Goal: Task Accomplishment & Management: Use online tool/utility

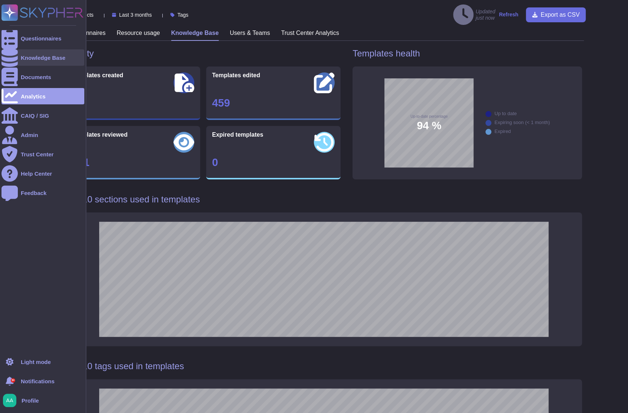
click at [25, 51] on div "Knowledge Base" at bounding box center [42, 57] width 83 height 16
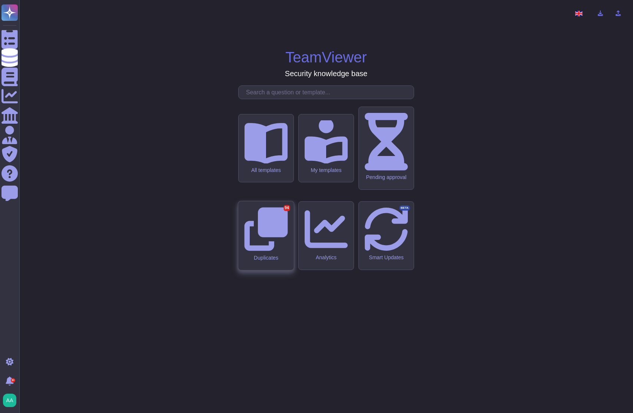
click at [283, 226] on div "Duplicates 94" at bounding box center [265, 235] width 55 height 69
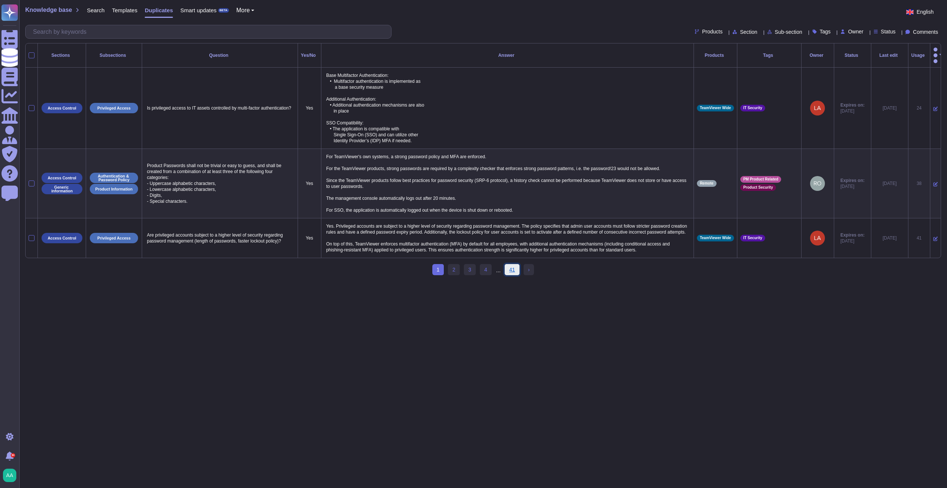
click at [512, 275] on link "41" at bounding box center [512, 269] width 15 height 11
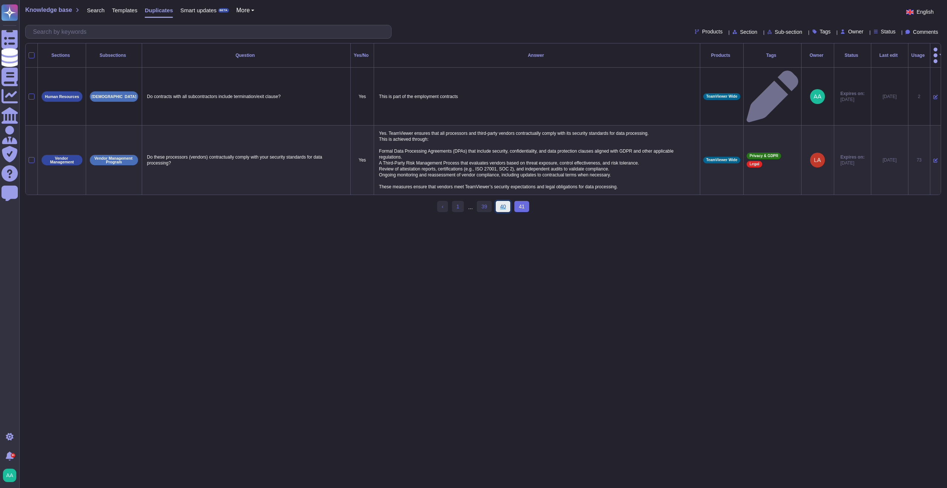
click at [503, 201] on link "40" at bounding box center [503, 206] width 15 height 11
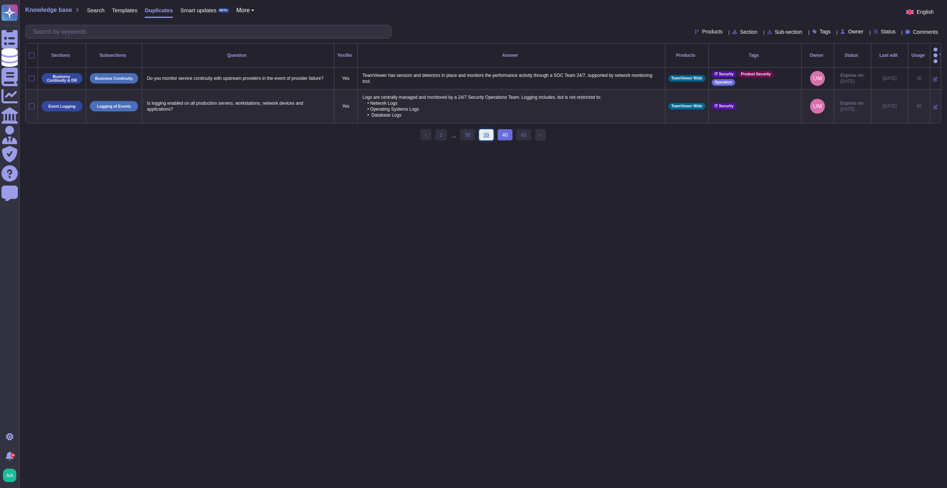
click at [488, 134] on link "39" at bounding box center [486, 134] width 15 height 11
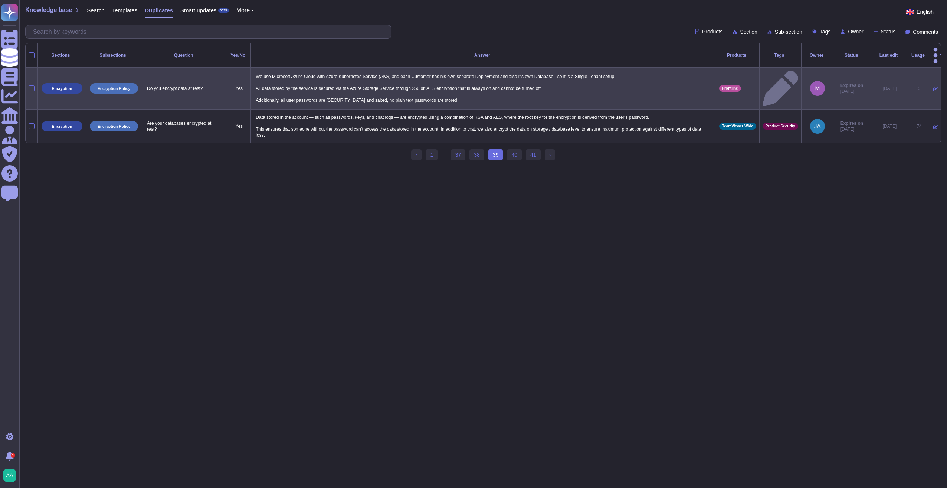
click at [627, 78] on icon at bounding box center [781, 89] width 36 height 36
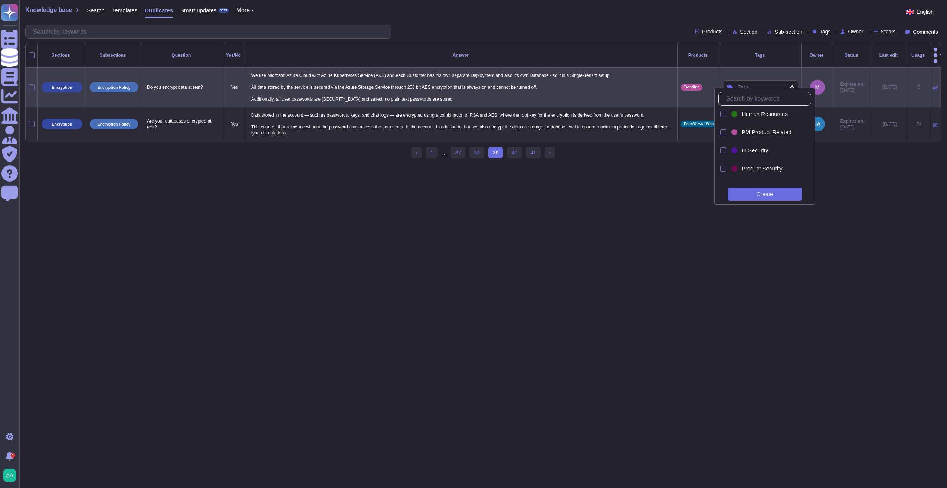
scroll to position [124, 0]
click at [627, 156] on span "Product Security" at bounding box center [762, 157] width 41 height 7
click at [627, 156] on div "‹ Previous 1 ... 37 38 39 (current) 40 41 › Next" at bounding box center [483, 156] width 916 height 18
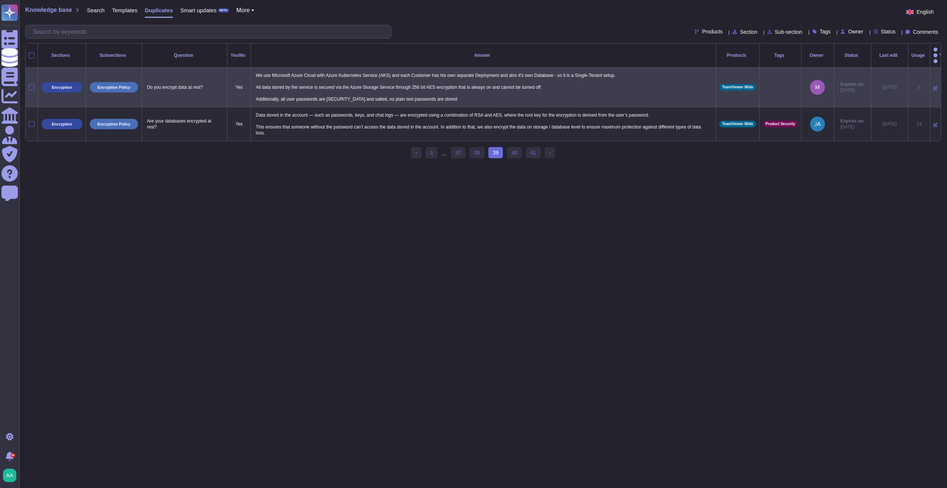
click at [627, 85] on span "TeamViewer Wide" at bounding box center [737, 87] width 31 height 4
click at [627, 120] on span "Frontline" at bounding box center [706, 117] width 22 height 7
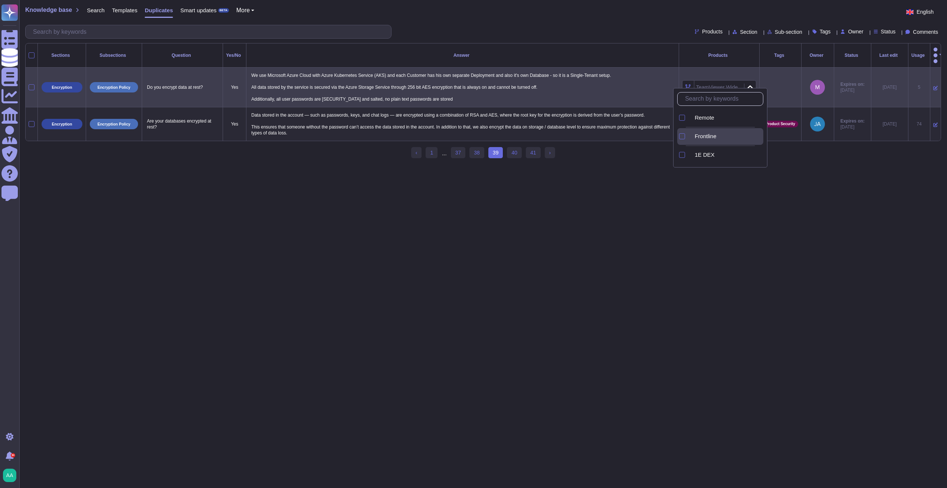
click at [627, 134] on span "Frontline" at bounding box center [706, 136] width 22 height 7
click at [627, 68] on td "Product Security" at bounding box center [781, 88] width 42 height 40
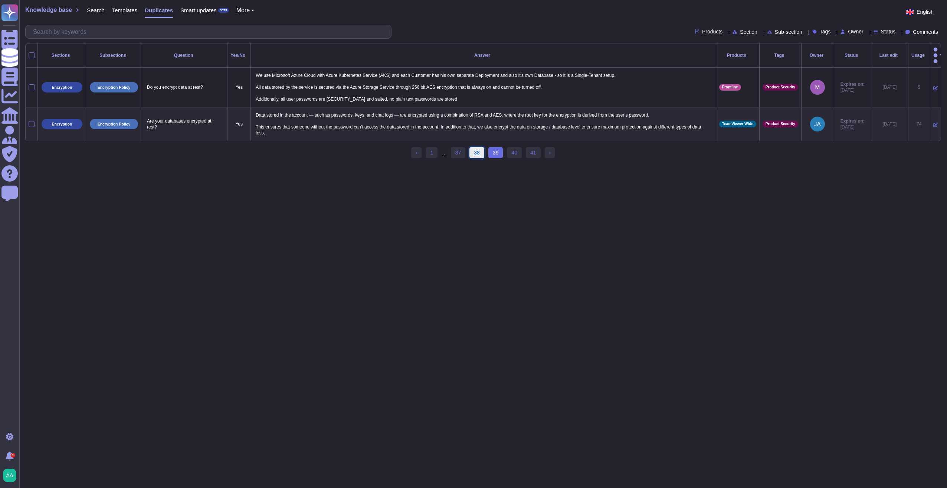
click at [482, 153] on link "38" at bounding box center [477, 152] width 15 height 11
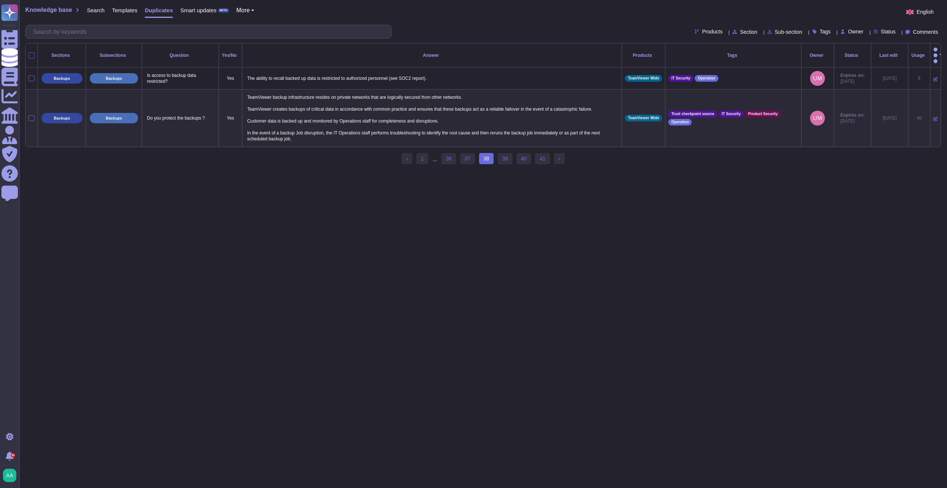
click at [33, 52] on div at bounding box center [32, 55] width 6 height 6
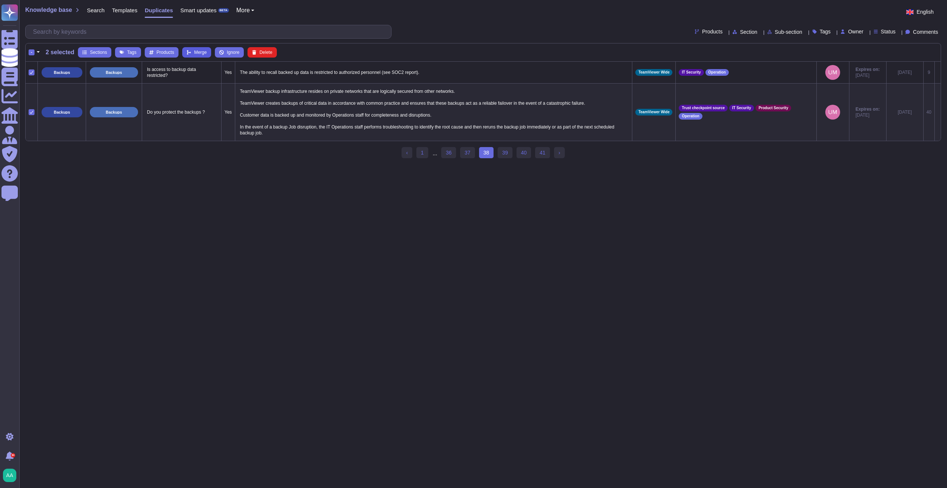
click at [194, 49] on button "Merge" at bounding box center [196, 52] width 29 height 10
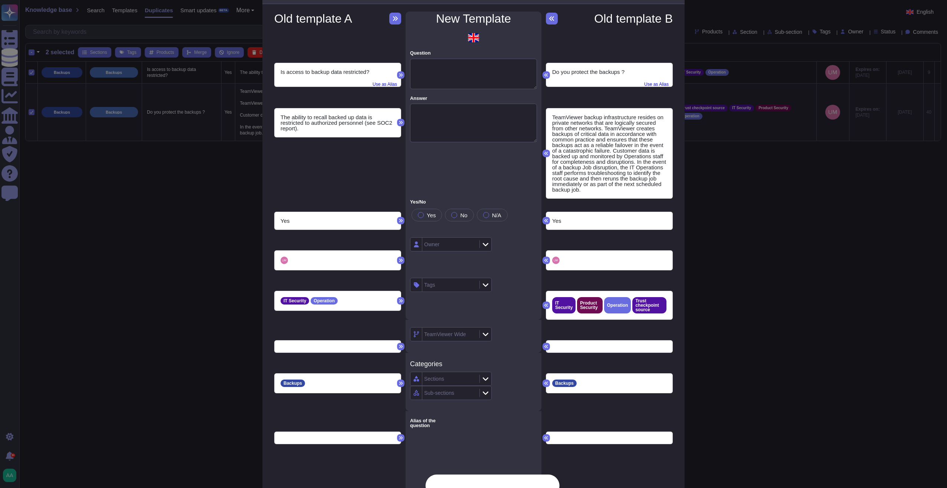
scroll to position [0, 0]
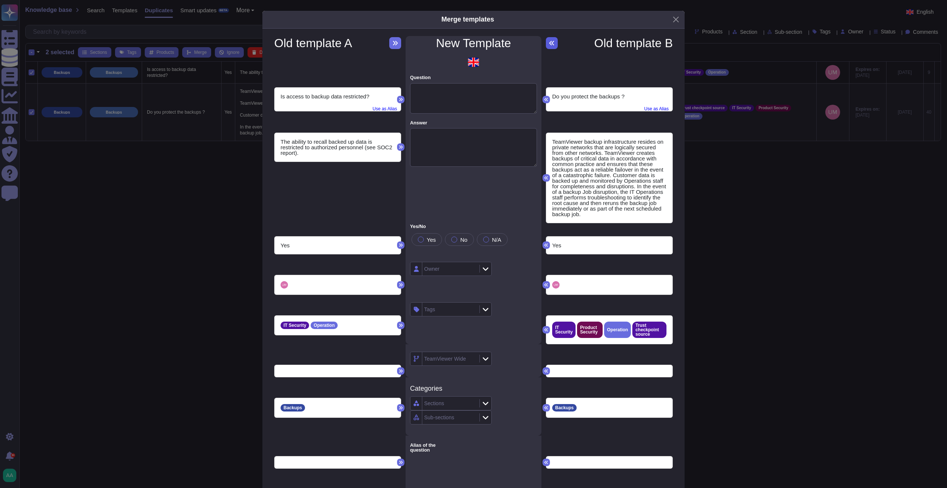
click at [549, 43] on icon at bounding box center [552, 43] width 6 height 6
type textarea "Do you protect the backups ?"
type textarea "TeamViewer backup infrastructure resides on private networks that are logically…"
type textarea "Is access to backup data restricted?"
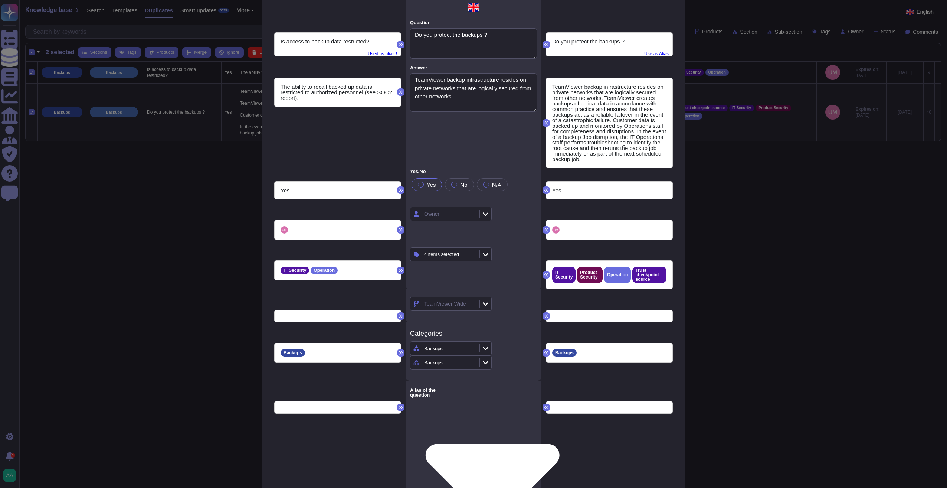
scroll to position [68, 0]
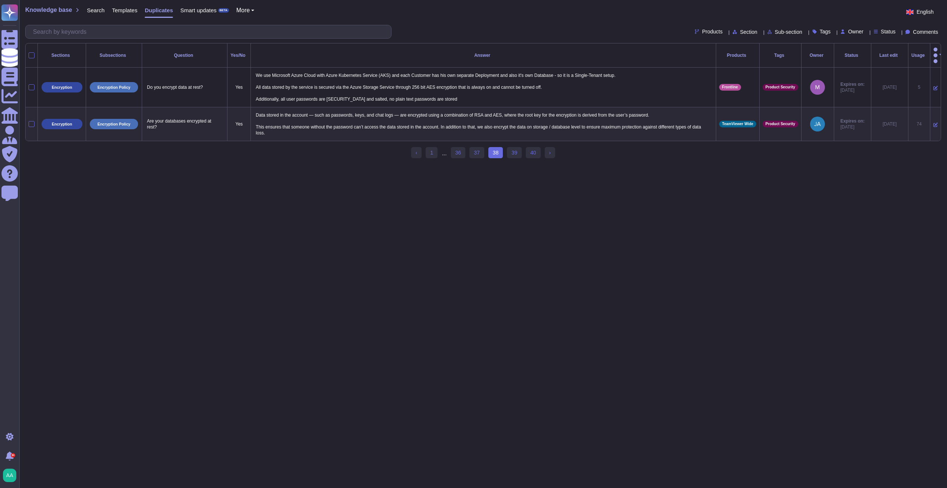
click at [473, 155] on div "‹ Previous 1 ... 36 37 38 (current) 39 40 › Next" at bounding box center [483, 156] width 144 height 18
click at [474, 152] on link "37" at bounding box center [477, 152] width 15 height 11
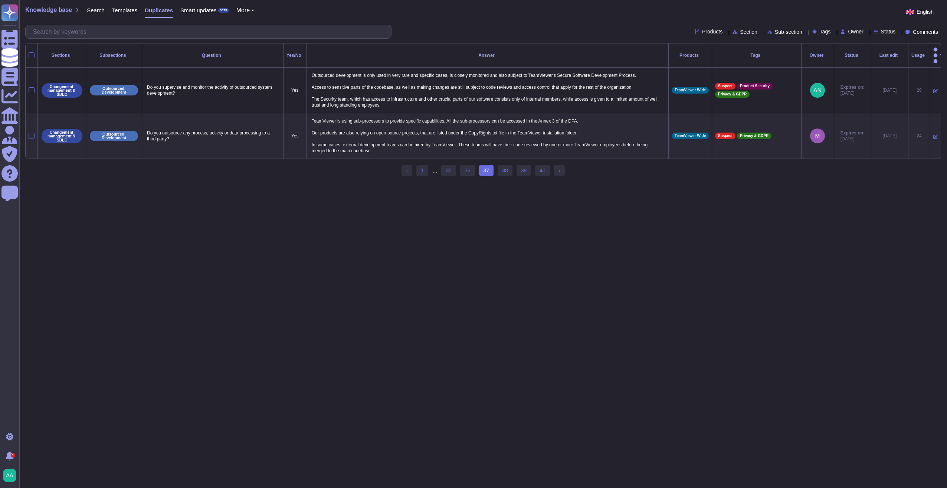
click at [33, 52] on div at bounding box center [32, 55] width 6 height 6
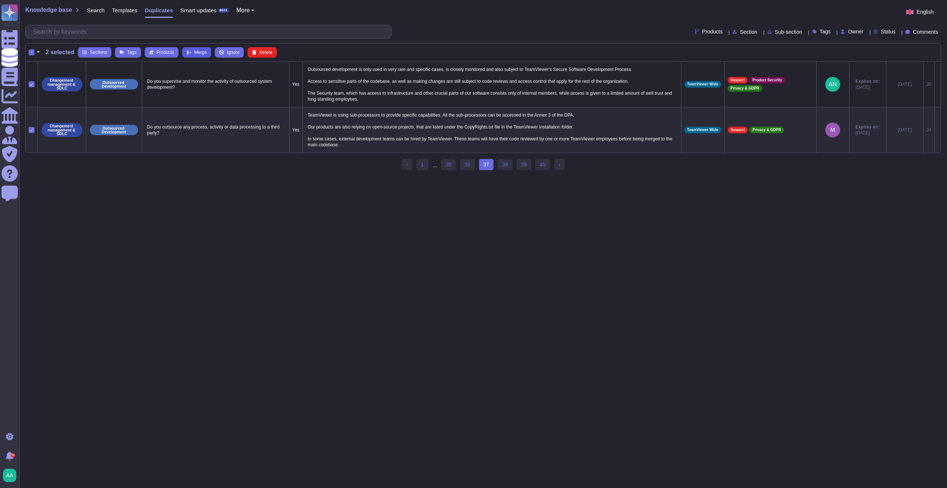
click at [195, 54] on span "Merge" at bounding box center [200, 52] width 13 height 4
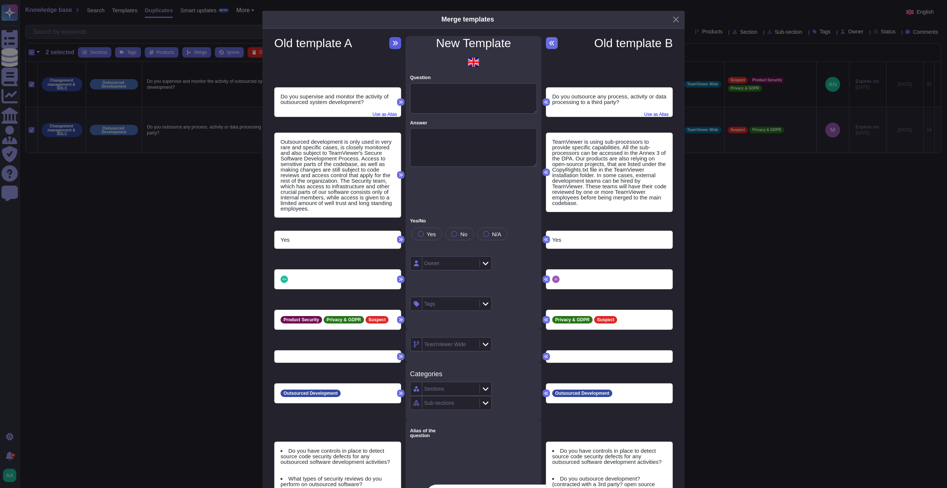
click at [392, 40] on icon at bounding box center [395, 43] width 6 height 6
type textarea "Do you supervise and monitor the activity of outsourced system development?"
type textarea "Outsourced development is only used in very rare and specific cases, is closely…"
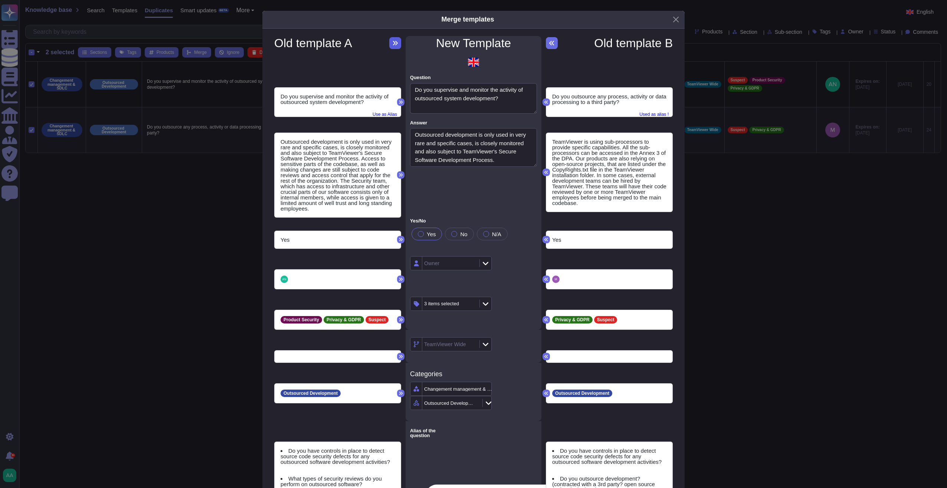
type textarea "Do you have controls in place to detect source code security defects for any ou…"
type textarea "What types of security reviews do you perform on outsourced software?"
type textarea "There are contractual security conditions with third parties and outsourcing"
type textarea "12. Do you outsource any IT or IT security functions to third-party service pro…"
type textarea "11.8 Do you outsource software development to third parties? (Single selection …"
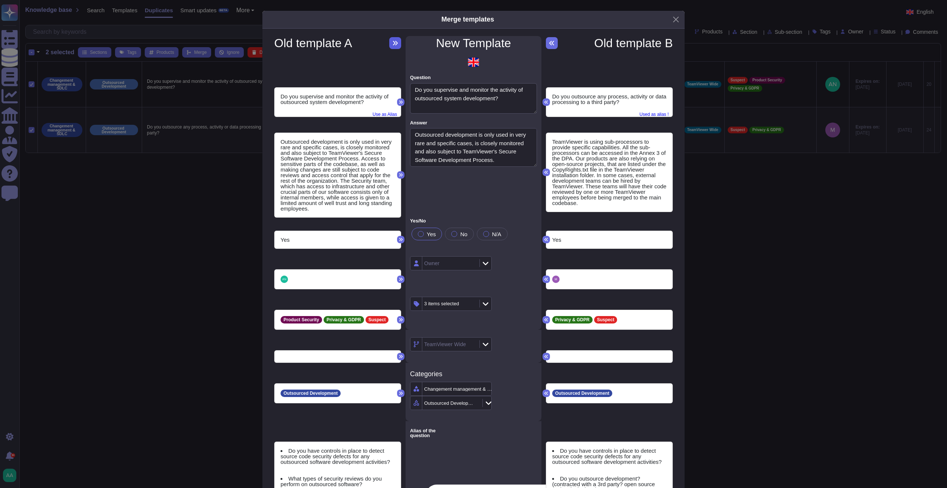
type textarea "Does your organization outsource functionalities related to security management…"
type textarea "Do you outsource development? (contracted with a 3rd party? open source project…"
type textarea "Do you outsource any services or software development to an offshore third part…"
type textarea "Does the software contain third-party developed components?"
type textarea "Do you outsource the development of your application code?"
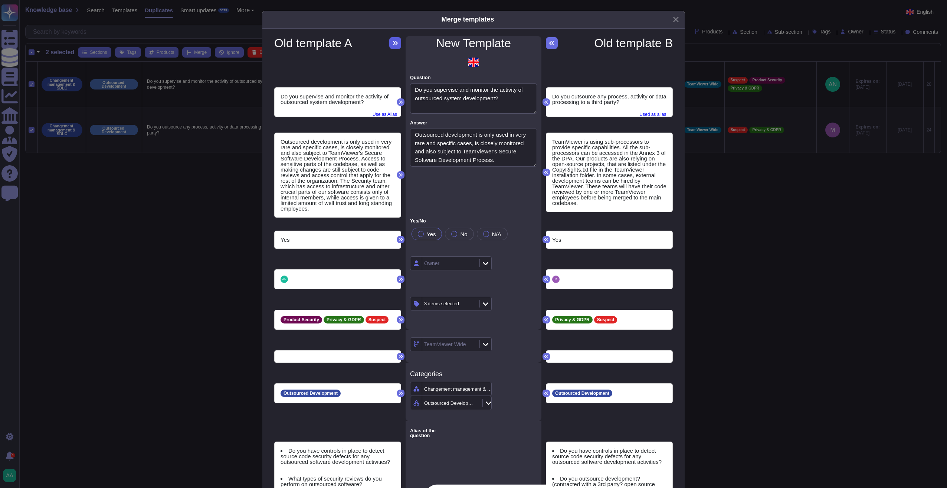
type textarea "Is vendor a single source provider?"
type textarea "The Source code will not be leaked and will not be used for testing purposes wi…"
type textarea "Does your organization verify that third- party software provides required secu…"
type textarea "Will any part of this product or service be outsourced to a third-party (i.e., …"
type textarea "Are there any critical subservice organizations associated with this Product(s)…"
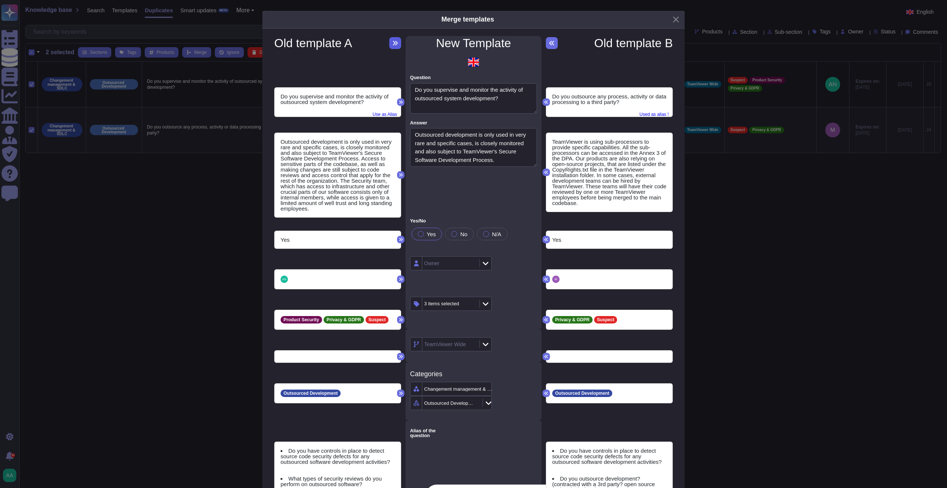
type textarea "Will you be outsourcing , engaging any subcontractors to deliver the service/so…"
type textarea "Do you outsource any process, activity or data processing to a third party?"
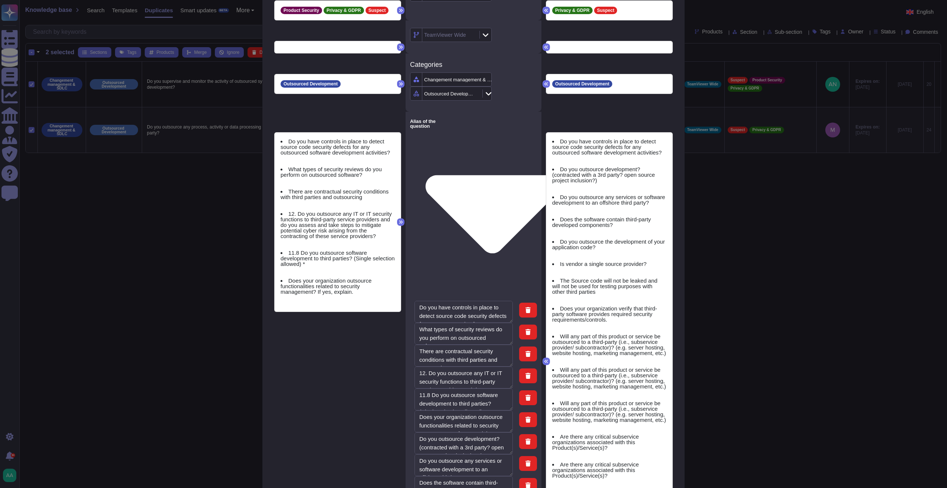
scroll to position [433, 0]
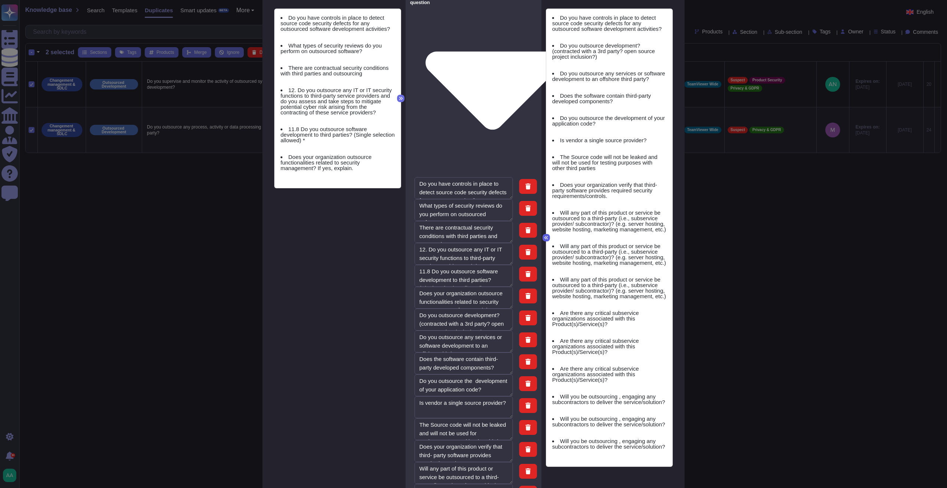
click at [544, 235] on icon at bounding box center [546, 237] width 4 height 4
click at [546, 235] on icon at bounding box center [546, 237] width 4 height 4
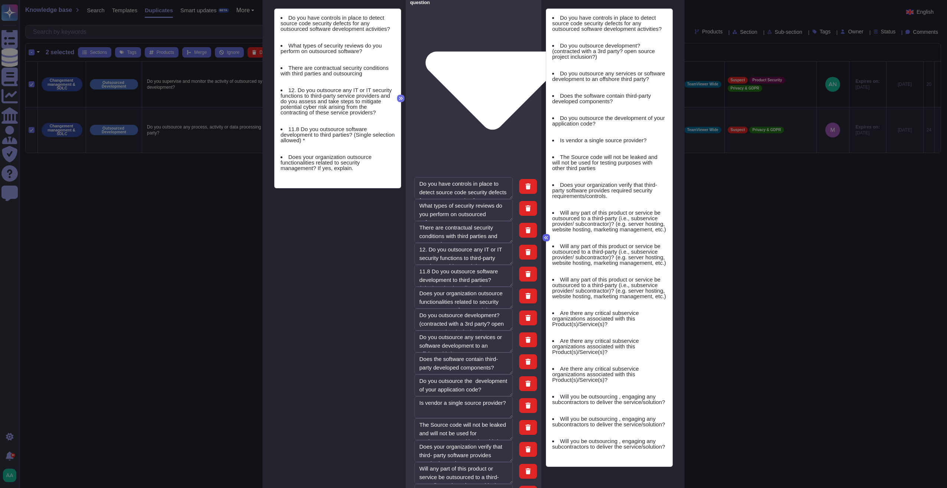
click at [546, 235] on icon at bounding box center [546, 237] width 4 height 4
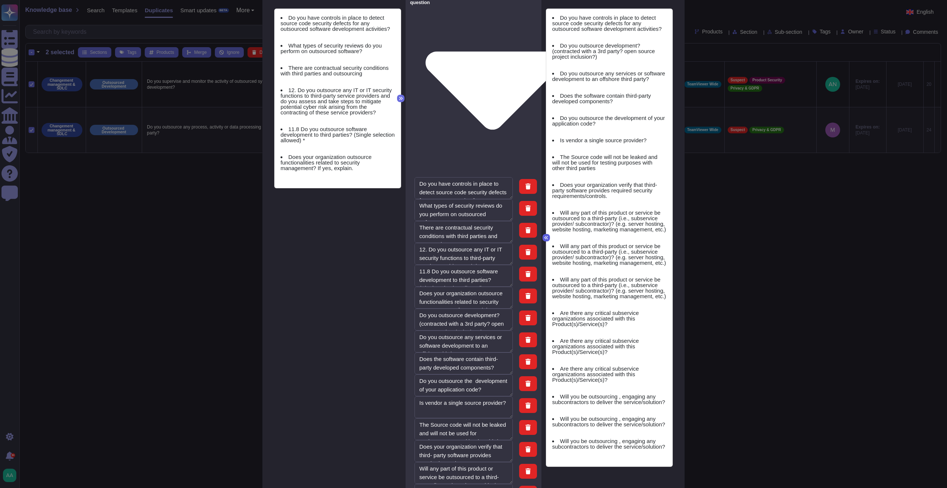
click at [546, 235] on icon at bounding box center [546, 237] width 4 height 4
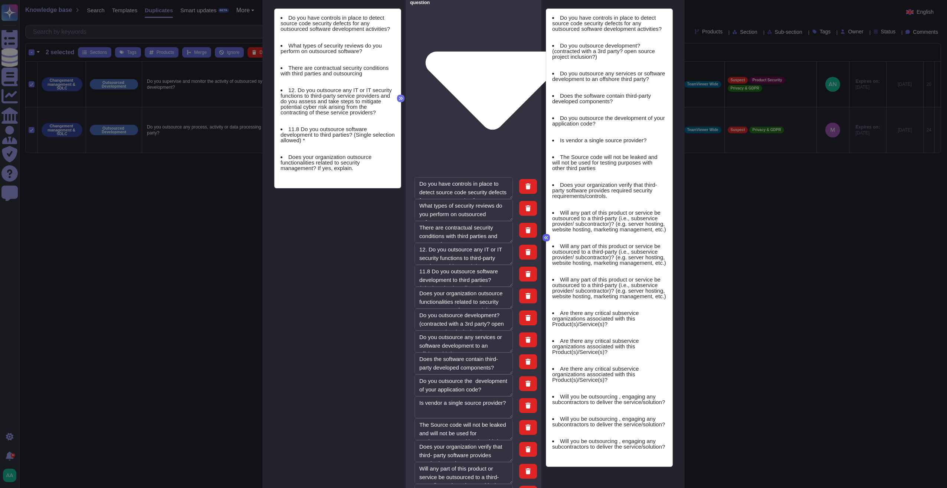
click at [546, 235] on icon at bounding box center [546, 237] width 4 height 4
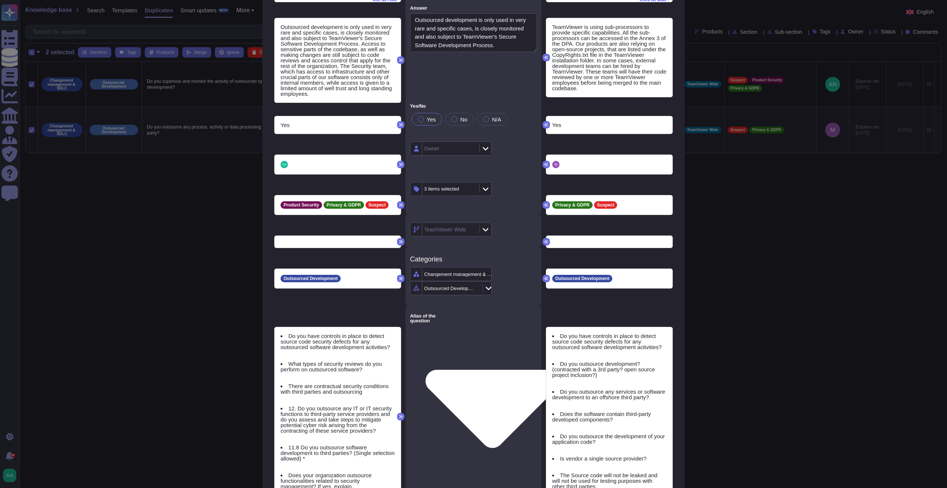
scroll to position [87, 0]
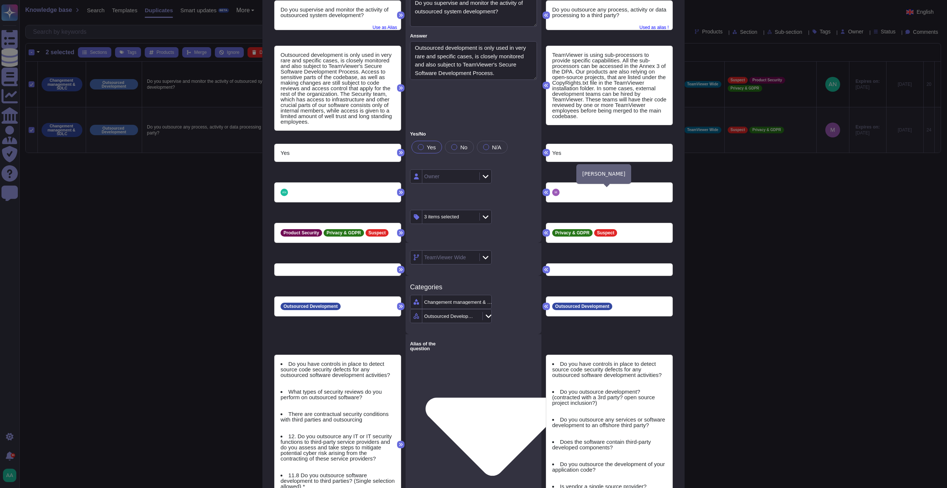
click at [554, 190] on img at bounding box center [555, 192] width 7 height 7
click at [282, 189] on img at bounding box center [284, 192] width 7 height 7
click at [516, 183] on div "Owner" at bounding box center [474, 182] width 136 height 40
click at [545, 190] on icon at bounding box center [547, 191] width 4 height 3
click at [573, 190] on span "[PERSON_NAME]" at bounding box center [592, 192] width 61 height 4
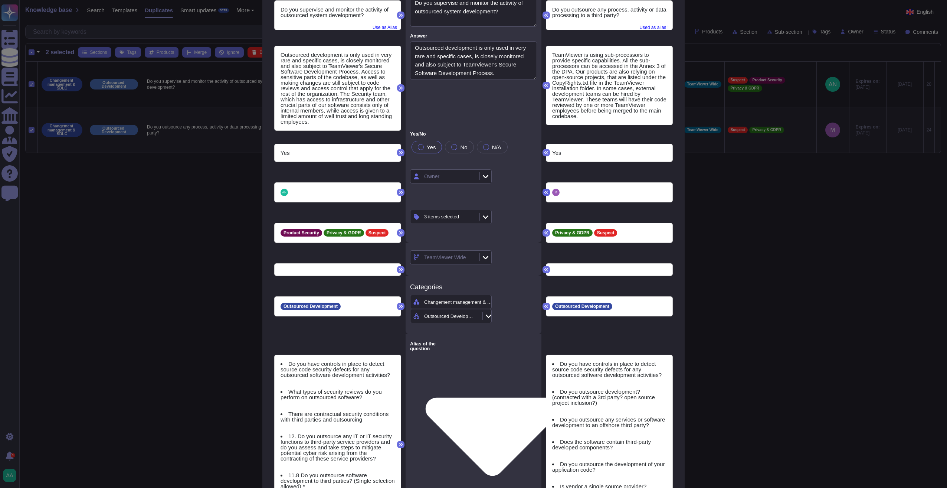
click at [545, 192] on icon at bounding box center [547, 191] width 4 height 3
click at [480, 177] on div at bounding box center [486, 176] width 12 height 8
type textarea "Will any part of this product or service be outsourced to a third-party (i.e., …"
type input "m"
type textarea "Will any part of this product or service be outsourced to a third-party (i.e., …"
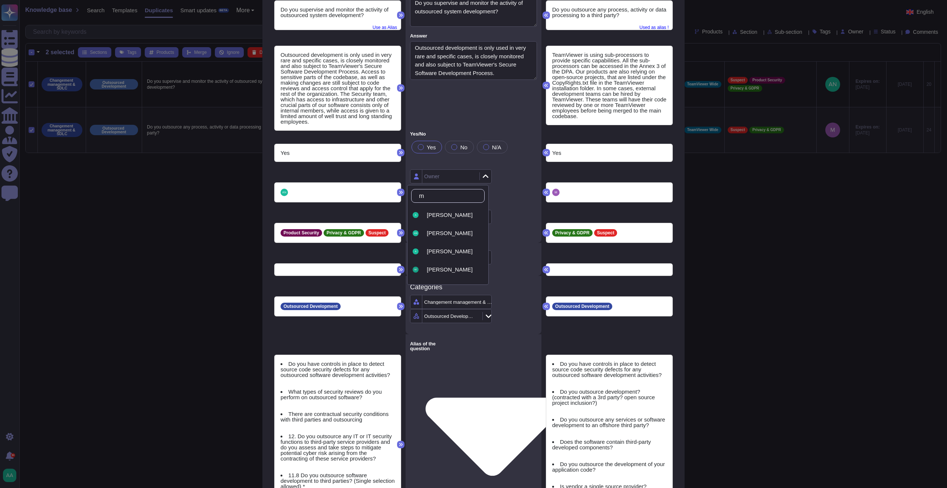
type input "ma"
type textarea "Will any part of this product or service be outsourced to a third-party (i.e., …"
type input "mat"
type textarea "Will any part of this product or service be outsourced to a third-party (i.e., …"
type input "matt"
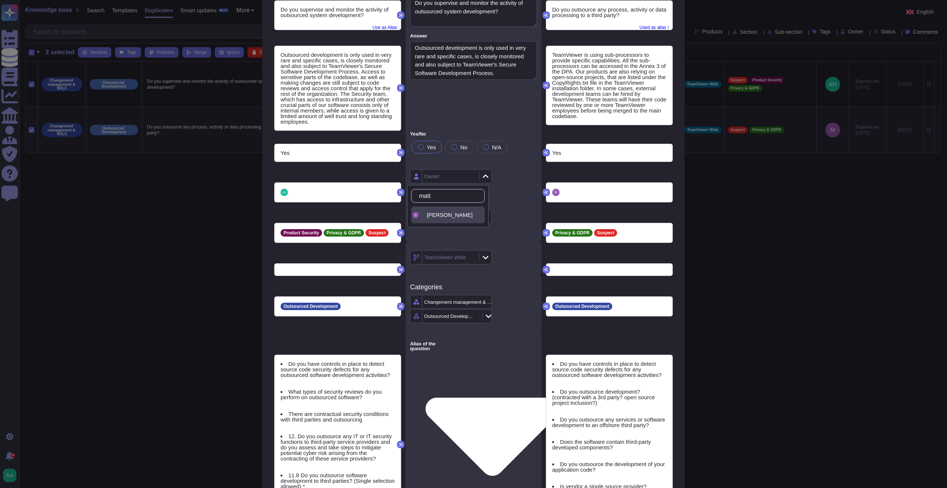
click at [456, 210] on div "[PERSON_NAME]" at bounding box center [448, 214] width 74 height 17
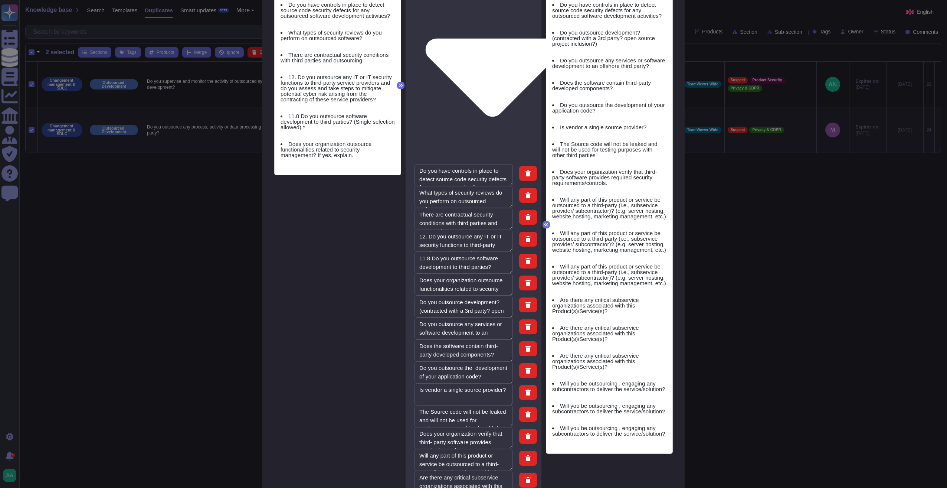
scroll to position [42, 0]
type textarea "Will any part of this product or service be outsourced to a third-party (i.e., …"
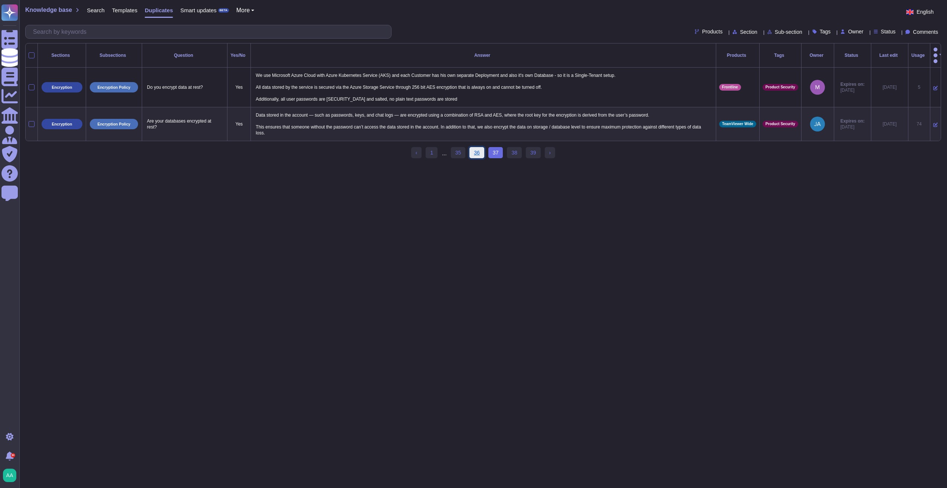
click at [481, 147] on link "36" at bounding box center [477, 152] width 15 height 11
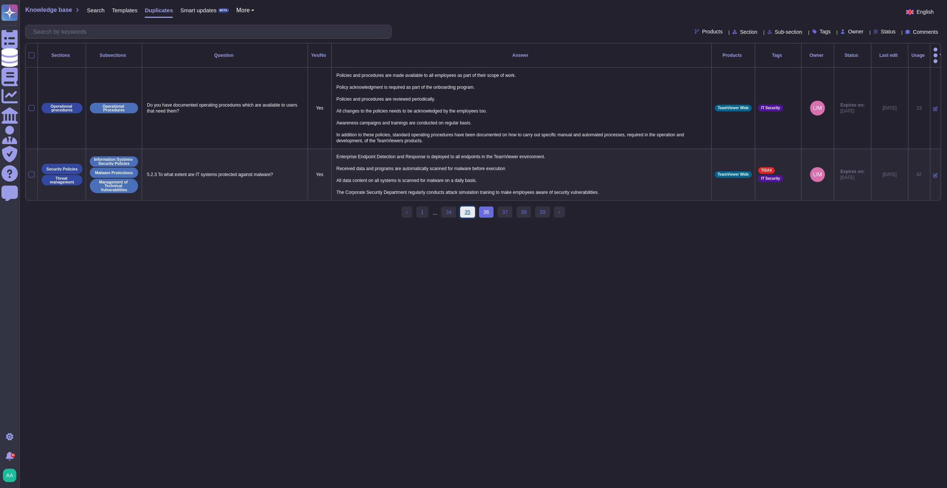
click at [464, 210] on link "35" at bounding box center [467, 211] width 15 height 11
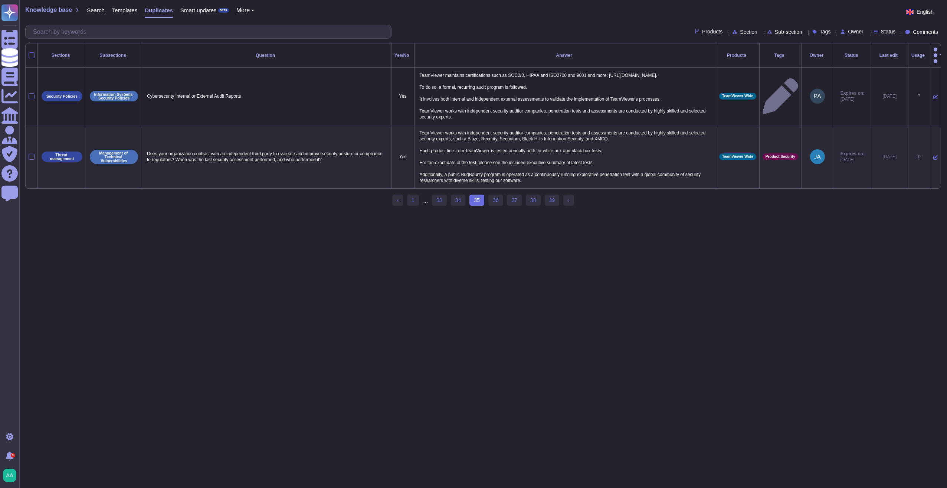
click at [29, 52] on div at bounding box center [32, 55] width 6 height 6
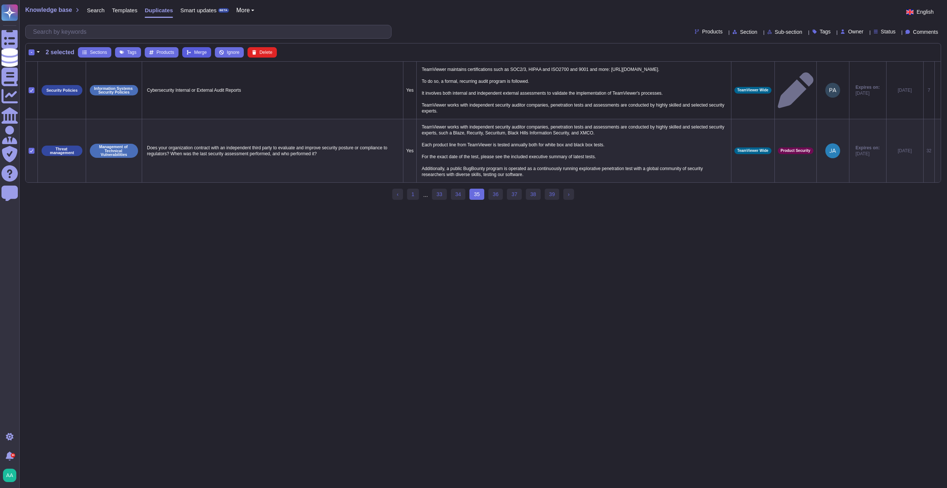
click at [188, 51] on icon at bounding box center [189, 52] width 4 height 4
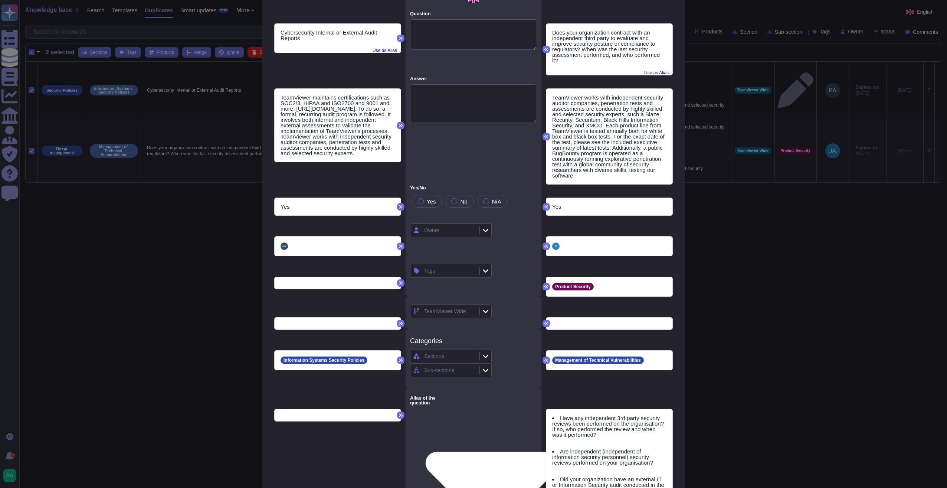
scroll to position [0, 0]
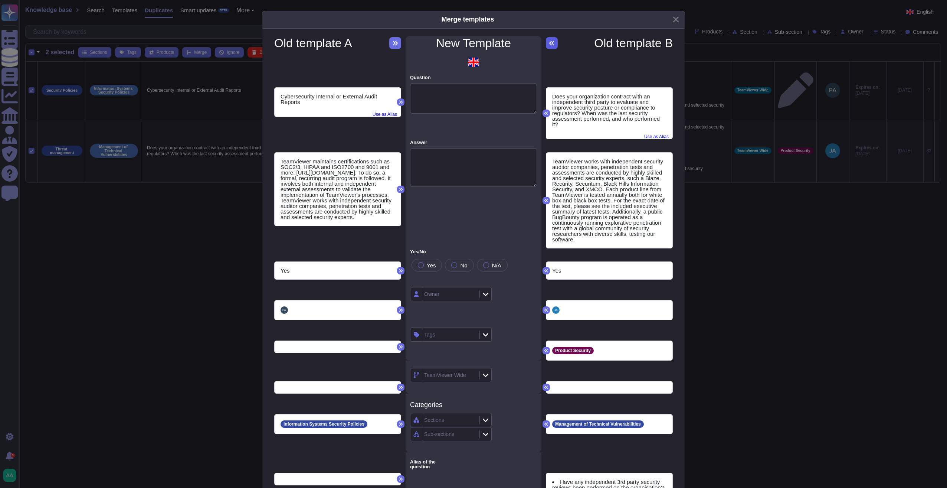
click at [550, 45] on icon at bounding box center [552, 43] width 6 height 6
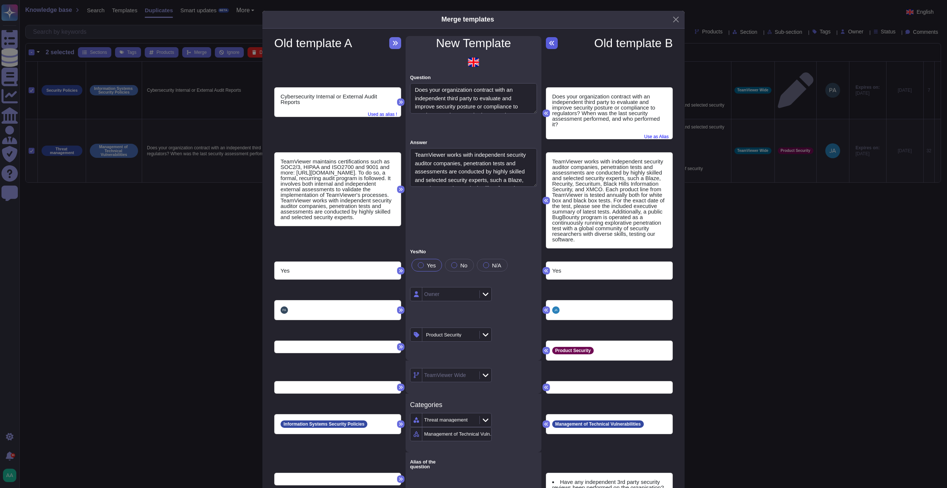
type textarea "Does your organization contract with an independent third party to evaluate and…"
type textarea "TeamViewer works with independent security auditor companies, penetration tests…"
type textarea "Have any independent 3rd party security reviews been performed on the organisat…"
type textarea "Are independent (independent of information security personnel) security review…"
type textarea "Did your organization have an external IT or Information Security audit conduct…"
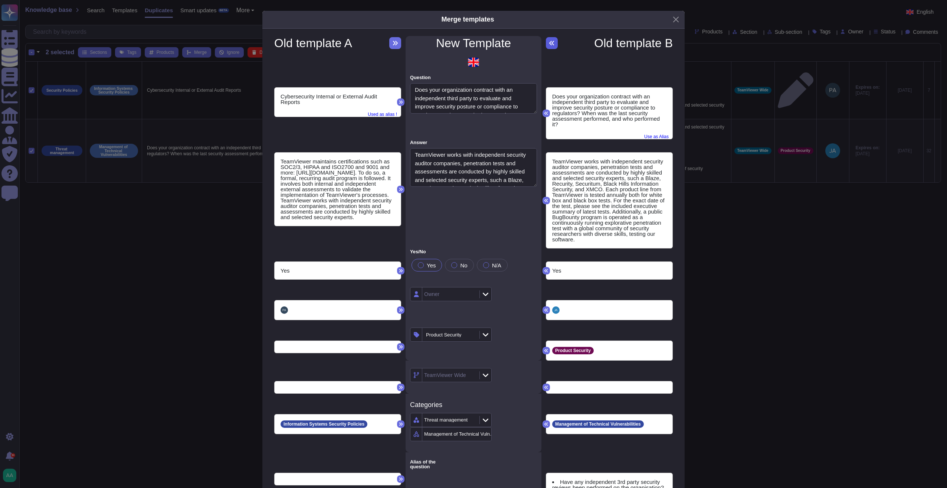
type textarea "Do you have Third-Party Reviews on the Product(s)/Service(s) provided?"
type textarea "Have you undergone any third-party security audits? If so, please provide the l…"
type textarea "When was last time you had a cybersecurity risk assessment performed by a third…"
type textarea "Cybersecurity Internal or External Audit Reports"
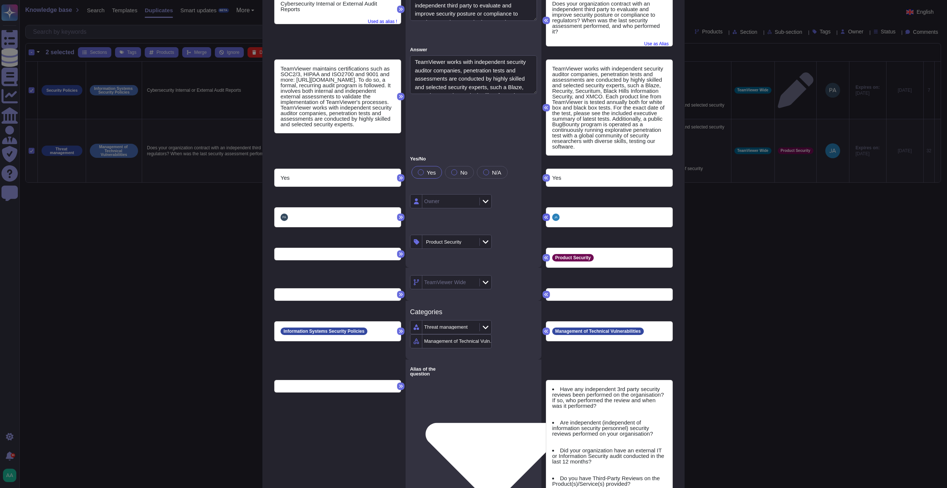
click at [546, 215] on icon at bounding box center [546, 217] width 4 height 4
click at [543, 213] on button at bounding box center [546, 216] width 7 height 7
click at [485, 197] on icon at bounding box center [486, 200] width 6 height 7
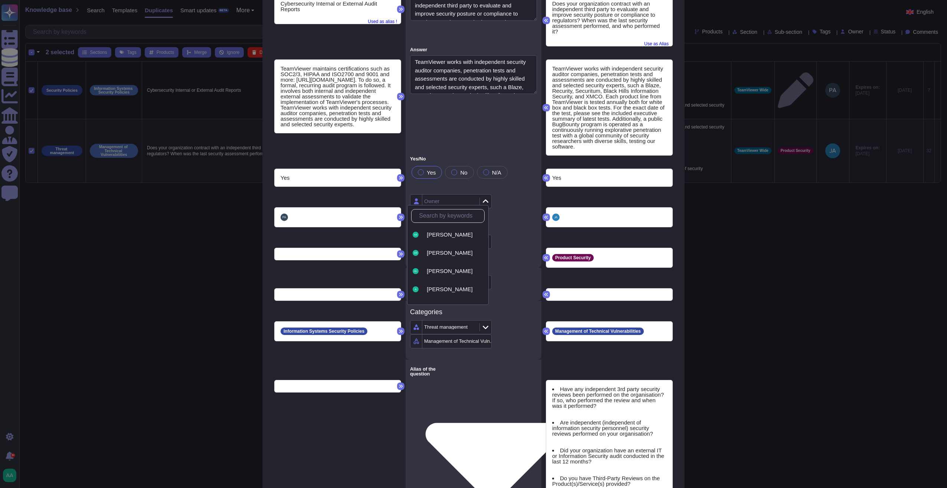
click at [552, 213] on img at bounding box center [555, 216] width 7 height 7
click at [554, 213] on img at bounding box center [555, 216] width 7 height 7
click at [620, 213] on div "[PERSON_NAME]" at bounding box center [609, 216] width 114 height 7
click at [552, 213] on img at bounding box center [555, 216] width 7 height 7
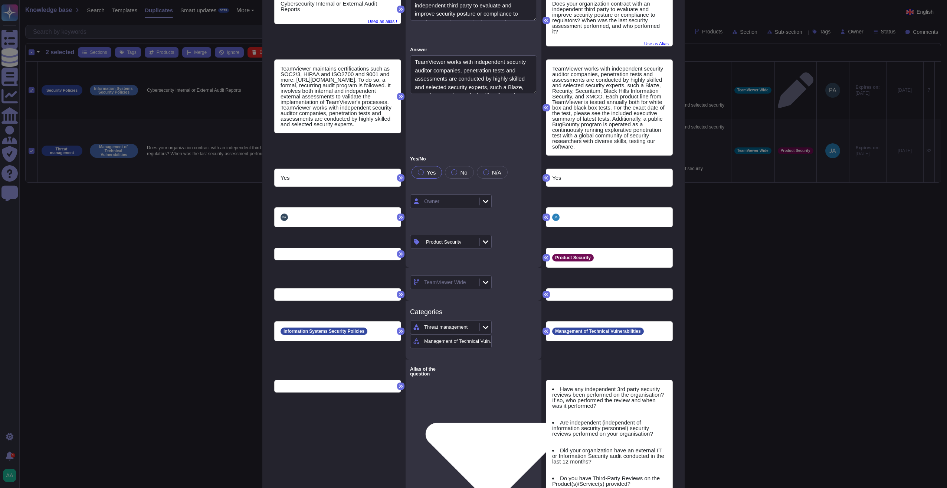
click at [482, 199] on div at bounding box center [486, 201] width 12 height 8
click at [457, 281] on span "[PERSON_NAME]" at bounding box center [450, 281] width 46 height 7
click at [523, 215] on div "Owner" at bounding box center [474, 207] width 136 height 40
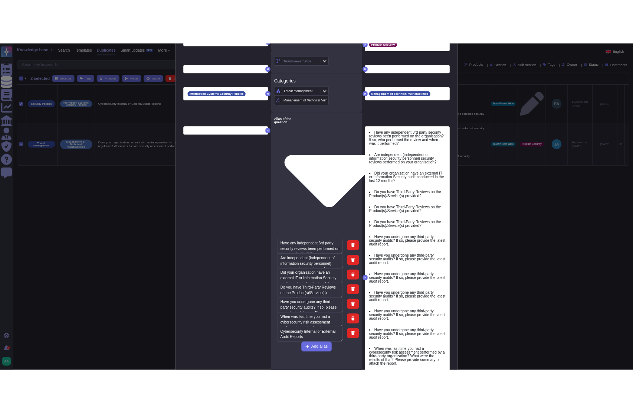
scroll to position [466, 0]
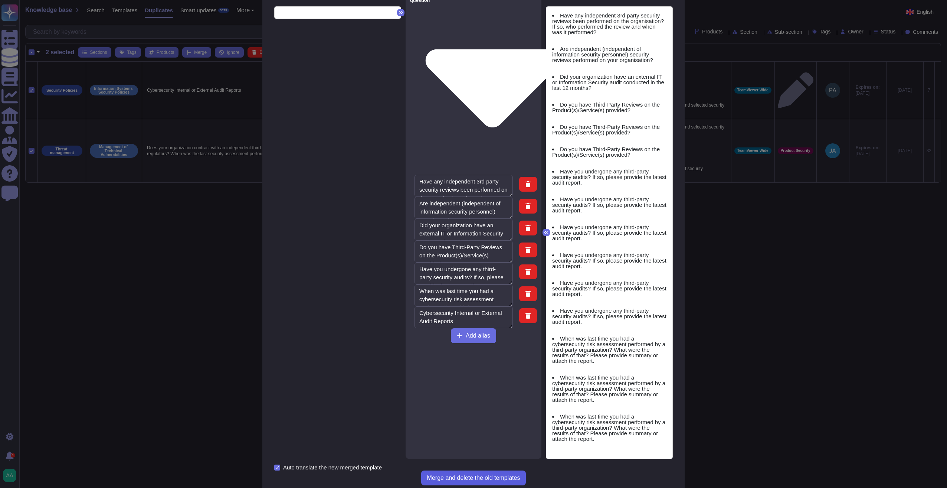
click at [474, 412] on span "Merge and delete the old templates" at bounding box center [473, 478] width 93 height 6
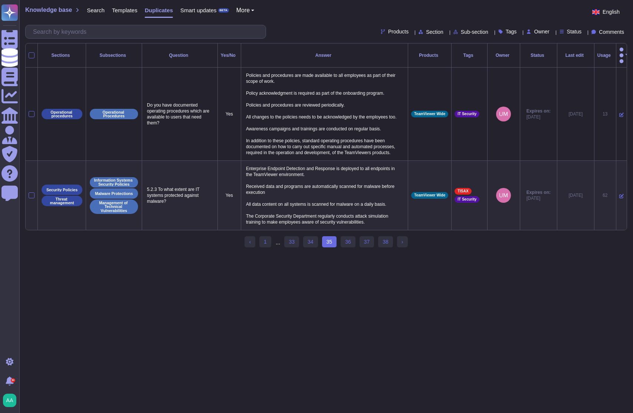
click at [298, 254] on html "Questionnaires Knowledge Base Documents Analytics CAIQ / SIG Admin Trust Center…" at bounding box center [316, 127] width 633 height 254
click at [307, 247] on link "34" at bounding box center [310, 241] width 15 height 11
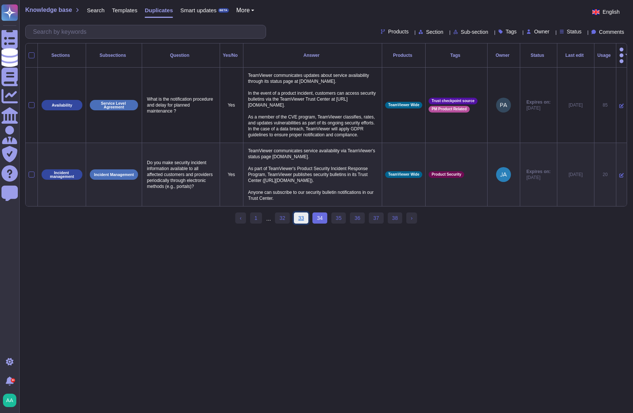
click at [299, 223] on link "33" at bounding box center [301, 217] width 15 height 11
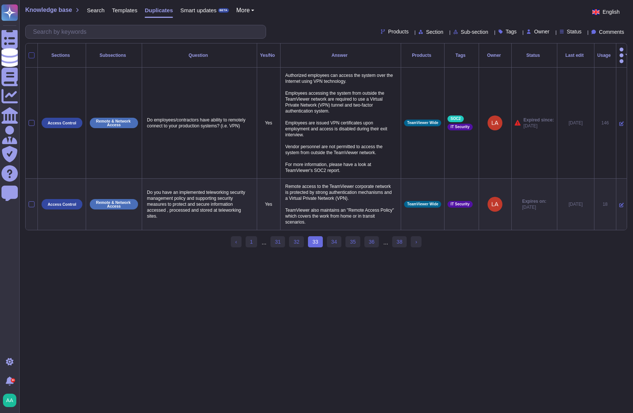
click at [33, 52] on div at bounding box center [32, 55] width 6 height 6
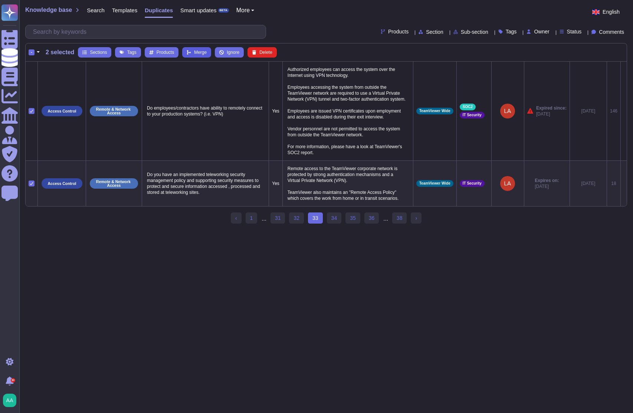
click at [187, 53] on icon at bounding box center [189, 52] width 4 height 4
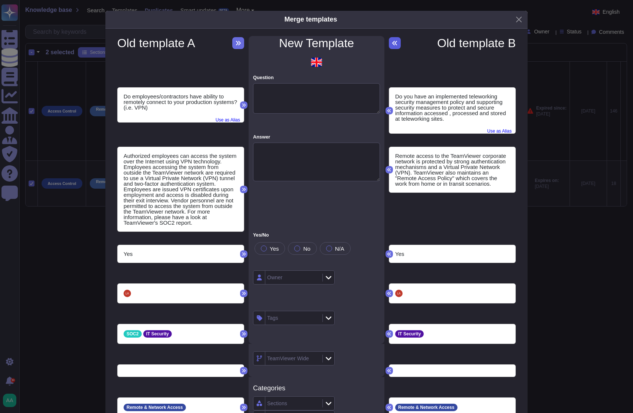
click at [392, 44] on icon at bounding box center [395, 43] width 6 height 6
type textarea "Do you have an implemented teleworking security management policy and supportin…"
type textarea "Remote access to the TeamViewer corporate network is protected by strong authen…"
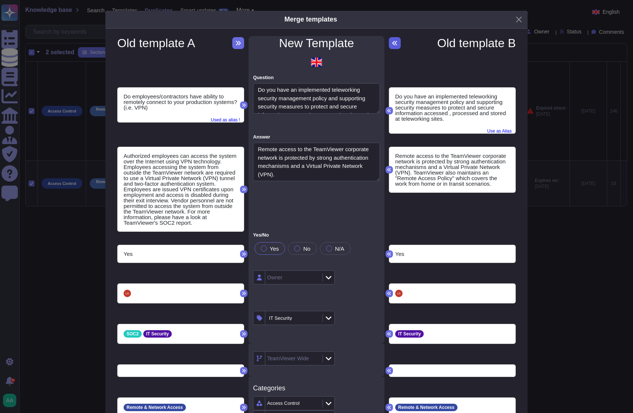
type textarea "Do employees/contractors have ability to remotely connect to your production sy…"
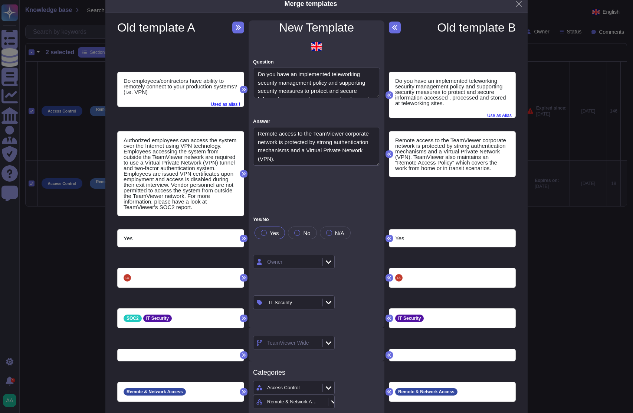
scroll to position [93, 0]
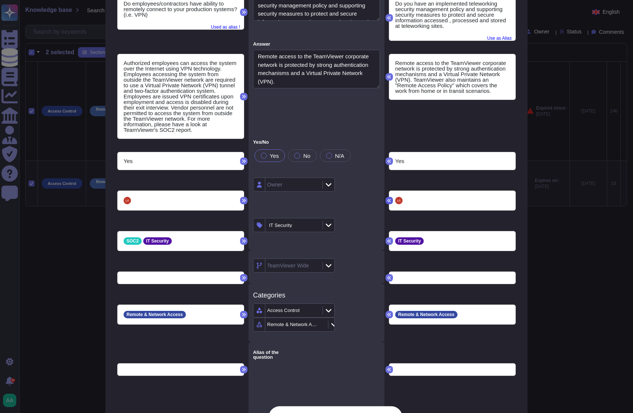
click at [386, 197] on button at bounding box center [389, 200] width 7 height 7
click at [242, 239] on icon at bounding box center [244, 241] width 4 height 4
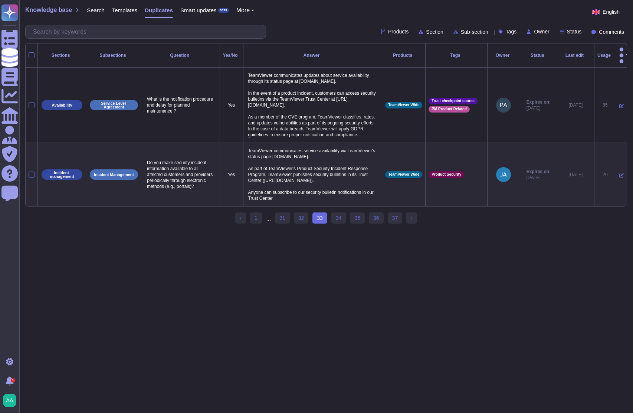
click at [399, 230] on html "Questionnaires Knowledge Base Documents Analytics CAIQ / SIG Admin Trust Center…" at bounding box center [316, 115] width 633 height 230
click at [302, 223] on link "32" at bounding box center [301, 217] width 15 height 11
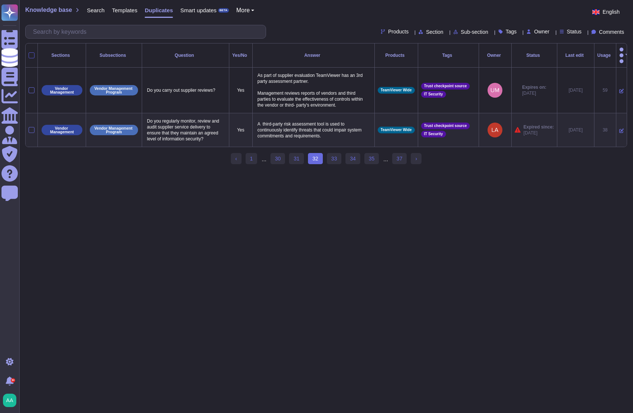
click at [30, 52] on div at bounding box center [32, 55] width 6 height 6
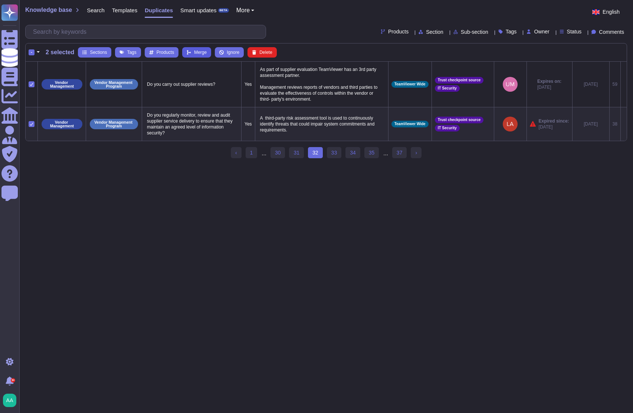
click at [207, 53] on button "Merge" at bounding box center [196, 52] width 29 height 10
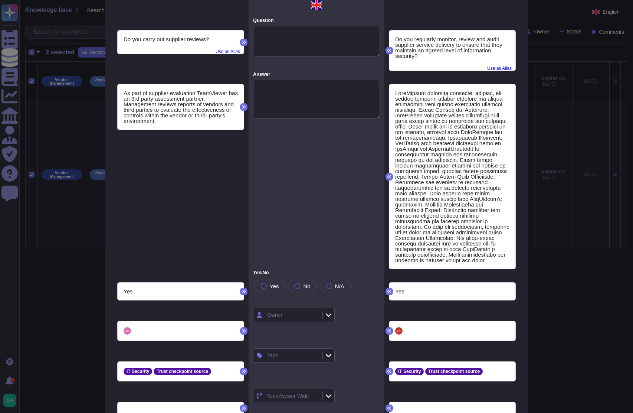
scroll to position [0, 0]
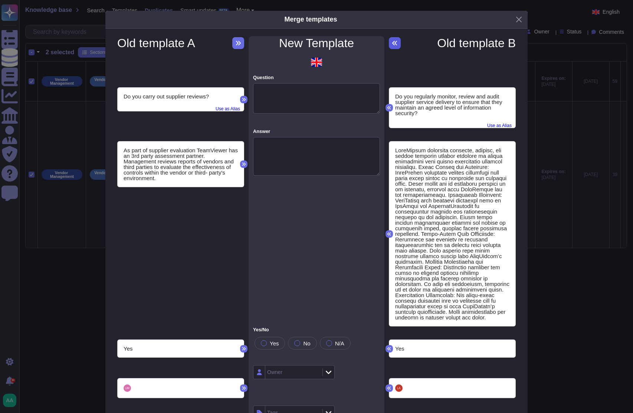
click at [396, 44] on button at bounding box center [395, 43] width 12 height 12
type textarea "Do you regularly monitor, review and audit supplier service delivery to ensure …"
type textarea "LoreMipsum dolorsita consecte, adipisc, eli seddoe temporin utlabor etdolore ma…"
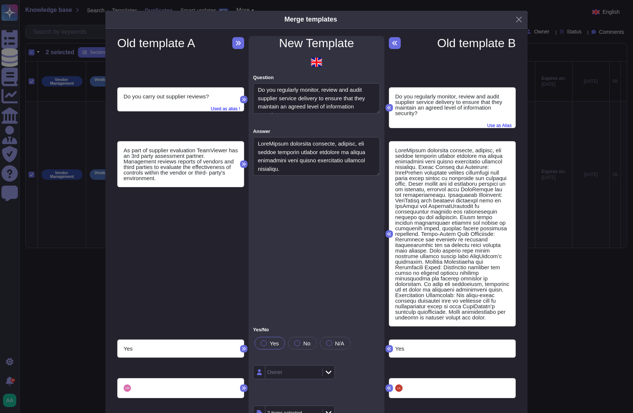
type textarea "Do you conduct periodic security reviews of your subcontractor's who have acces…"
type textarea "Do you regularly monitor, review and audit supplier service delivery to ensure …"
type textarea "Do you have the ability to measure and address non-conformance of provisions an…"
type textarea "How and with what frequency will you be monitoring the third party vendor inclu…"
type textarea "Do you regularly monitor, review, and audit third party service supplier provid…"
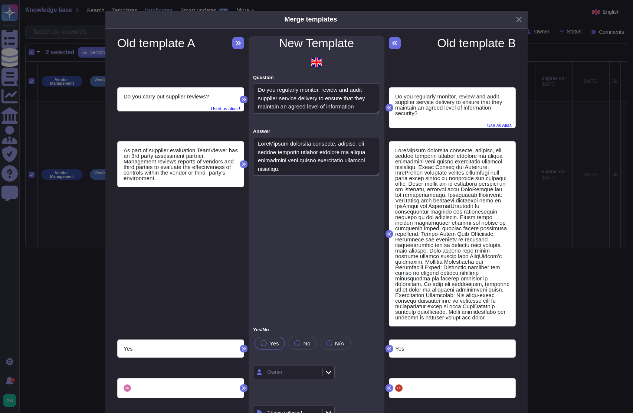
type textarea "Service providers and suppliers of the Cloud Service Provider undergo a risk as…"
type textarea "Lor Ipsum Dolorsi Ametcons adipisci elitseddoe temp incididuntu laboreet dolore…"
type textarea "Does your organization engage in regular risk assessments of vendors and servic…"
type textarea "Does your organization engage in annual third-party risk assessments?"
type textarea "Third-Party Risk Management: How do you assess the security of third-party comp…"
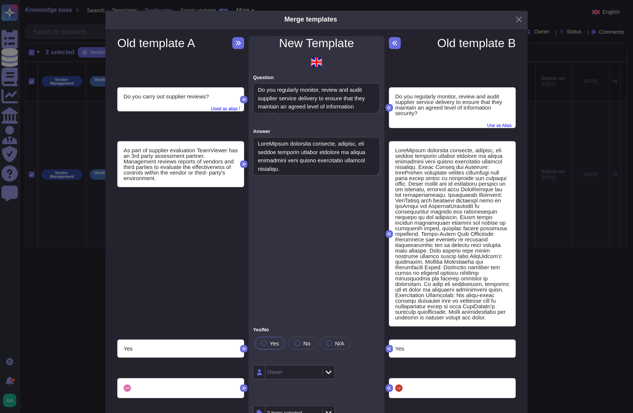
type textarea "Does the third party risk management program include identification of the inhe…"
type textarea "Do you have a formal Risk Analysis process for your third party providers?"
type textarea "To what extent do you proactively engage with your critical third parties and e…"
type textarea "Have third-party services undergone the third-party risk assessment process? (I…"
type textarea "If third party suppliers have access to Scoped Systems and Data, is there secur…"
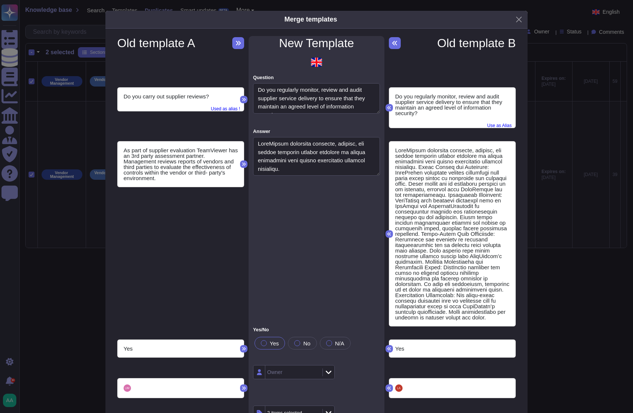
type textarea "Do you mandate annual information security reviews and audits of your third par…"
type textarea "Do you review the risk management and governance processes of partners to accou…"
type textarea "Do you regularly review compliance and security reports and certifications for …"
type textarea "Does your annual review include all partners/third-party providers upon which y…"
type textarea "Have you assessed supplier information security risks associated with informati…"
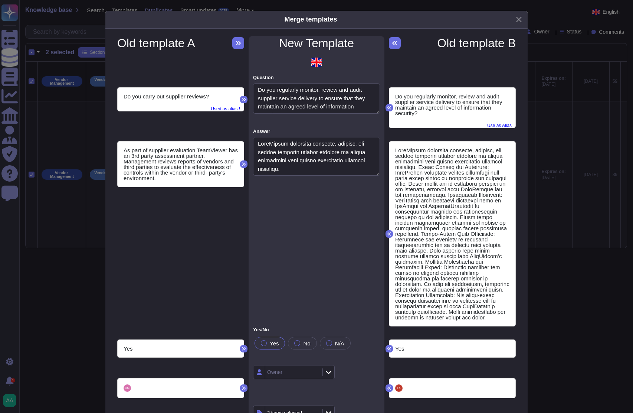
type textarea "Do you verify that all of your software suppliers adhere to industry standards …"
type textarea "To what extent is it ensured that only evaluated and approved external IT servi…"
type textarea "Have you completed a VSAQ?"
type textarea "Do you audit your sub-contractors?"
type textarea "Do you assess the risk of your third parties, and critical suppliers? If yes, h…"
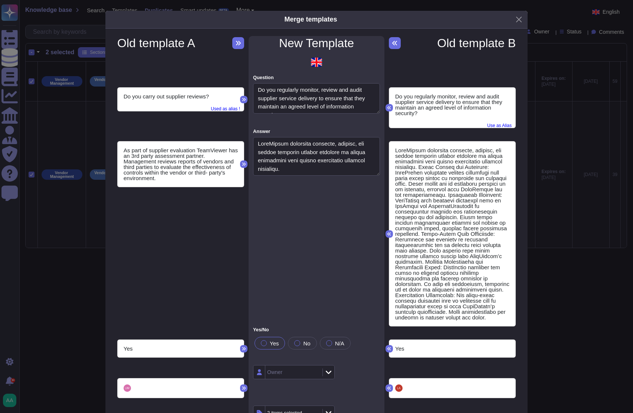
type textarea "Do you inspect subcontractor network connections for potential security threats?"
type textarea "Does your organisation ensures third-party suppliers and contractors compliance…"
type textarea "This comprehensive Vendor Risk Assessment Questionnaire will help ensure that y…"
type textarea "Do you actively monitor all external connections by vendors supporting IT appli…"
type textarea "Do you carry out supplier reviews?"
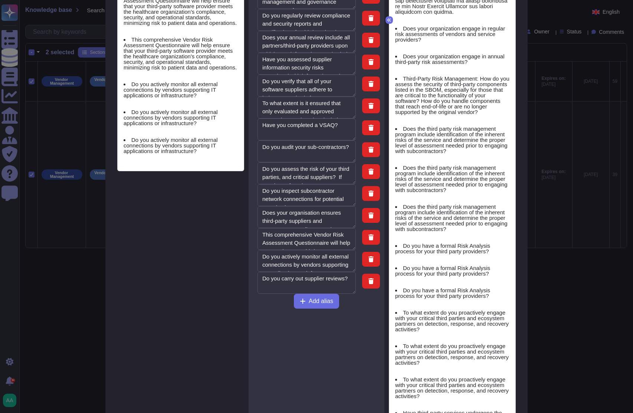
scroll to position [1282, 0]
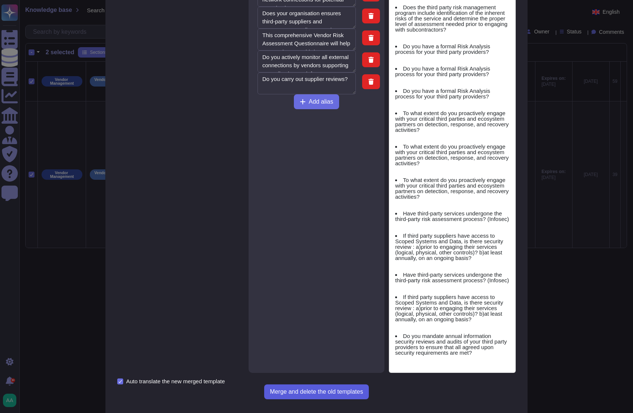
type textarea "If third party suppliers have access to Scoped Systems and Data, is there secur…"
click at [309, 389] on span "Merge and delete the old templates" at bounding box center [316, 392] width 93 height 6
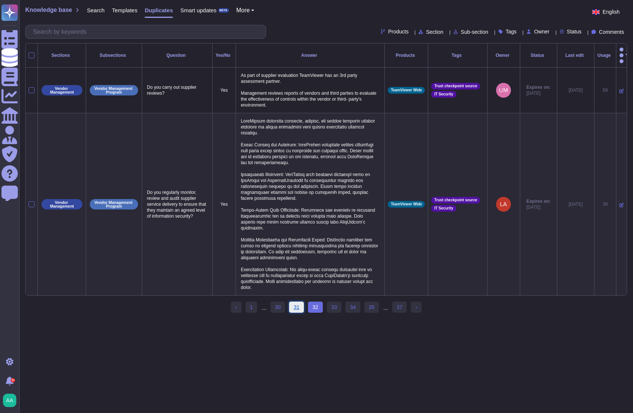
click at [296, 303] on link "31" at bounding box center [296, 306] width 15 height 11
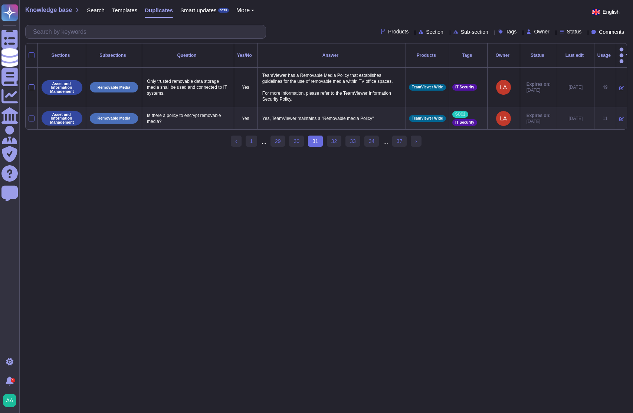
click at [33, 52] on div at bounding box center [32, 55] width 6 height 6
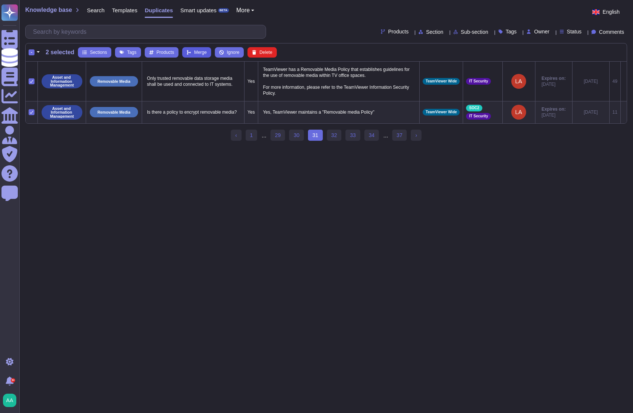
click at [194, 52] on span "Merge" at bounding box center [200, 52] width 13 height 4
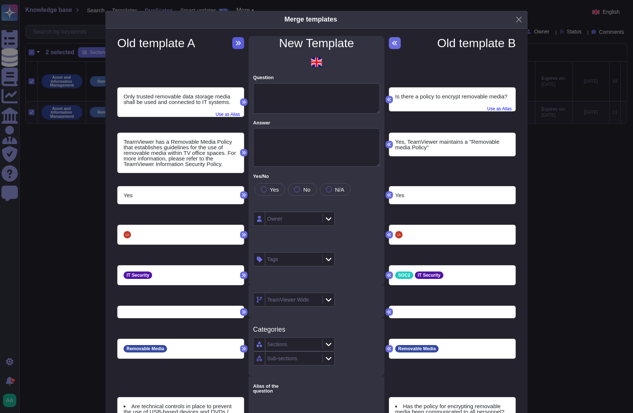
click at [236, 44] on icon at bounding box center [238, 43] width 5 height 4
type textarea "Only trusted removable data storage media shall be used and connected to IT sys…"
type textarea "TeamViewer has a Removable Media Policy that establishes guidelines for the use…"
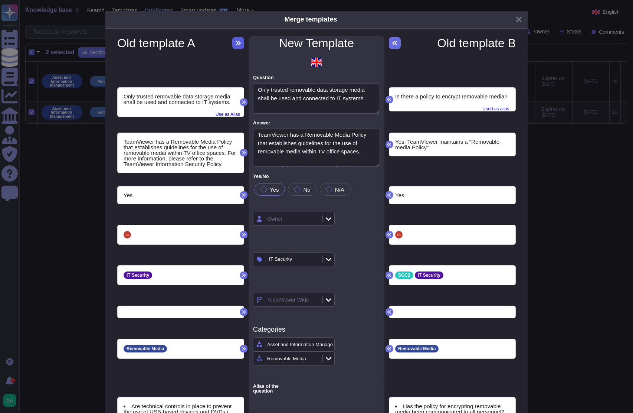
type textarea "Are technical controls in place to prevent the use of USB-based devices and DVD…"
type textarea "Have implemented procedures to prevent unauthorised disclosure, modification, r…"
type textarea "Have you developed and implemented procedures to prevent unauthorized disclosur…"
type textarea "Have you developed and implemented procedures to prevent unauthorised disclosur…"
type textarea "Is there a removable media policy or program (CDs, DVDs, tapes, disk drives) th…"
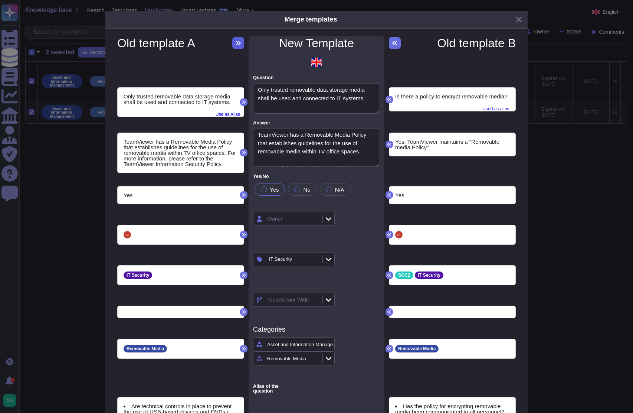
type textarea "a. Describe the process to securely store [PERSON_NAME] Behavioral Health sensi…"
type textarea "Describe the technical and organizational measures in place to prevent the phys…"
type textarea "In the event of physical transfer, the media containing data are protected agai…"
type textarea "What procedures do you have for the handling and management of removable media …"
type textarea "What technical controls are in place to prevent the unauthorised transfer of da…"
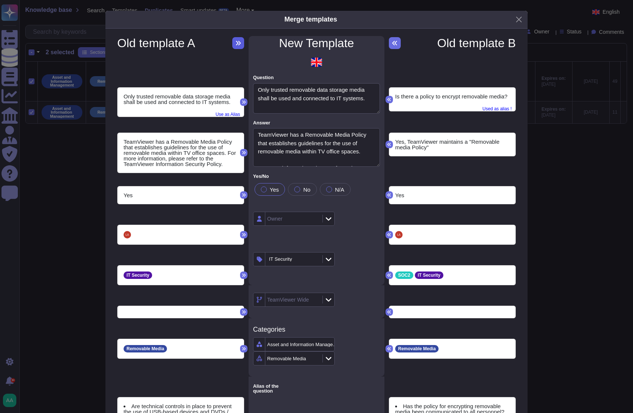
type textarea "Describe the controls you use to ensure the secure handling, transfer, and stor…"
type textarea "In case of physical transfers, media containing data are protected against unau…"
type textarea "Has the policy for encrypting removable media been communicated to all personne…"
type textarea "Have you configured the system or service to restrict what can happen when a US…"
type textarea "Do you implement restrictions on access to removable media on its end-point sys…"
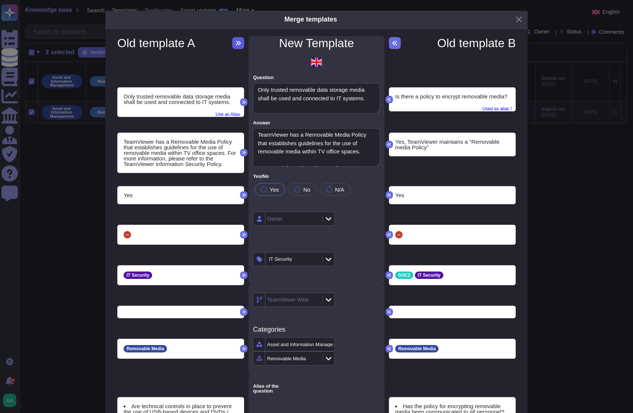
type textarea "Describe how you manage DLP for removable media including external hard drives,…"
type textarea "Do you have a policy that defines the use of removable media in your environmen…"
type textarea "Is there a policy to encrypt removable media?"
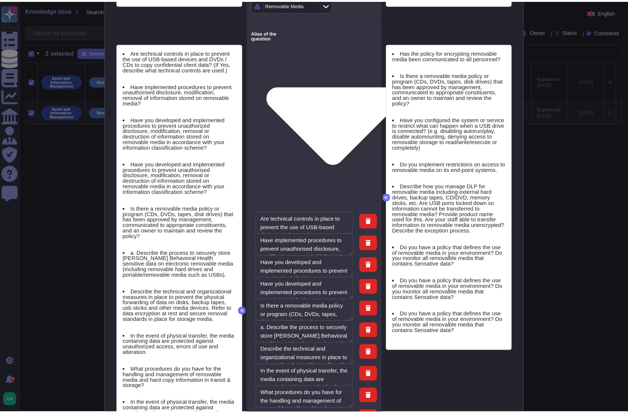
scroll to position [560, 0]
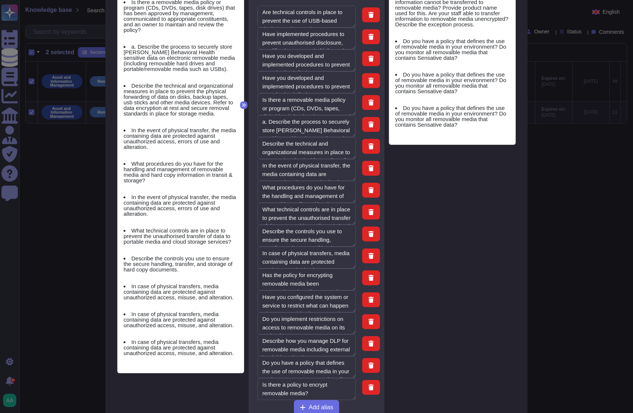
type textarea "Do you implement restrictions on access to removable media on its end-point sys…"
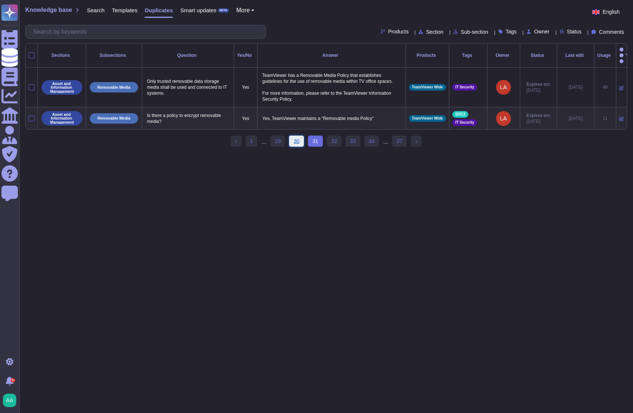
click at [300, 138] on link "30" at bounding box center [296, 140] width 15 height 11
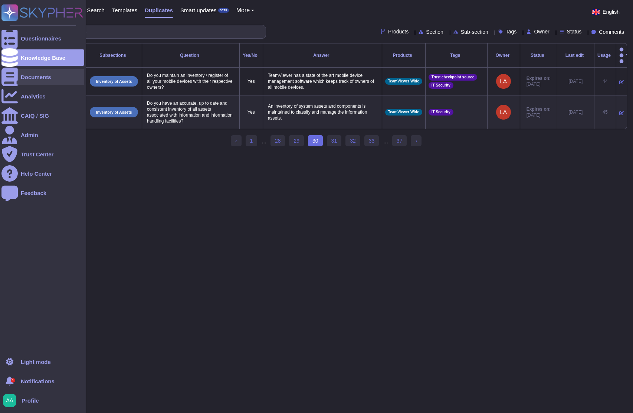
click at [30, 81] on div "Documents" at bounding box center [42, 77] width 83 height 16
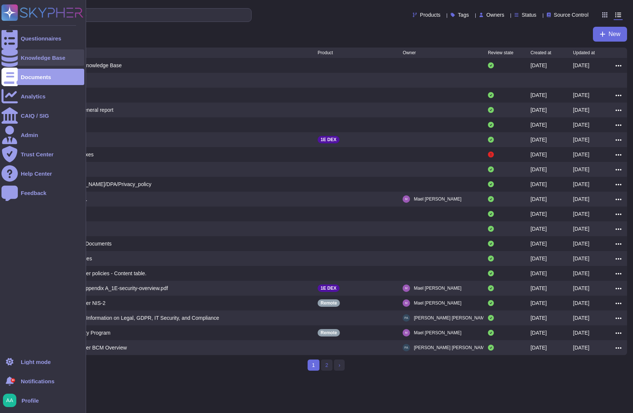
click at [38, 58] on div "Knowledge Base" at bounding box center [43, 58] width 45 height 6
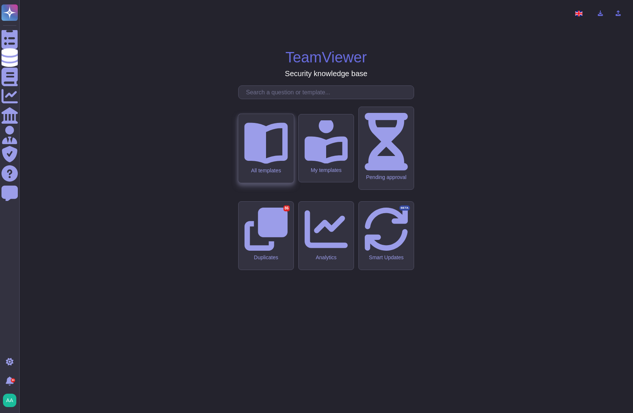
click at [250, 183] on div "All templates" at bounding box center [265, 148] width 55 height 69
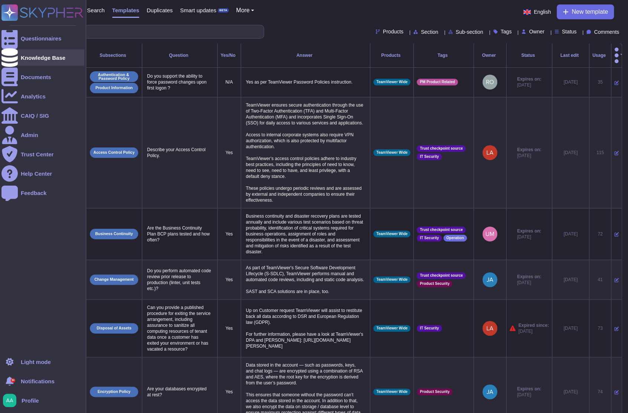
click at [6, 58] on icon at bounding box center [9, 57] width 16 height 19
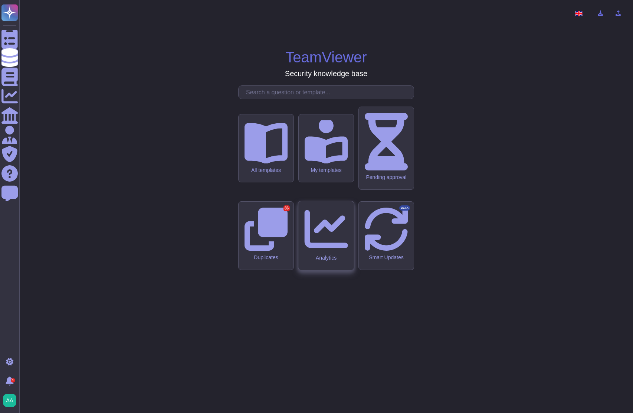
click at [335, 248] on div "Analytics" at bounding box center [325, 235] width 55 height 69
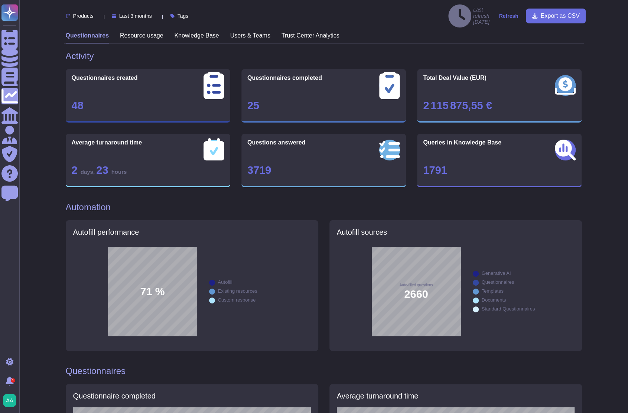
click at [200, 23] on div "Products Last 3 months Tags Last refresh [DATE] Refresh Export as CSV" at bounding box center [324, 16] width 520 height 32
click at [199, 32] on h3 "Knowledge Base" at bounding box center [196, 35] width 45 height 7
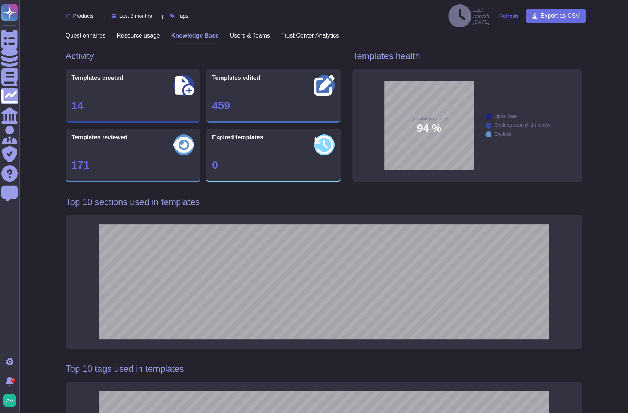
click at [155, 16] on icon at bounding box center [155, 16] width 0 height 0
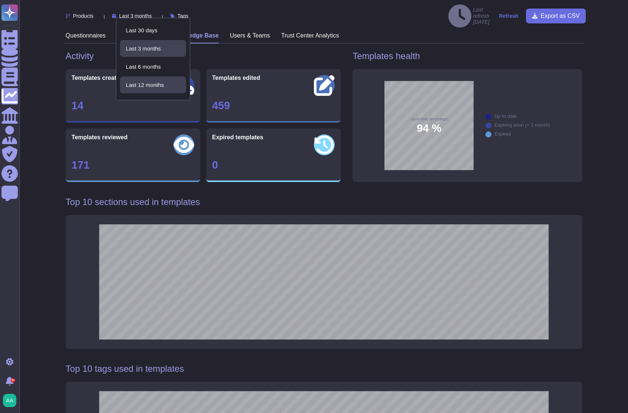
click at [151, 89] on div "Last 12 months" at bounding box center [153, 84] width 66 height 17
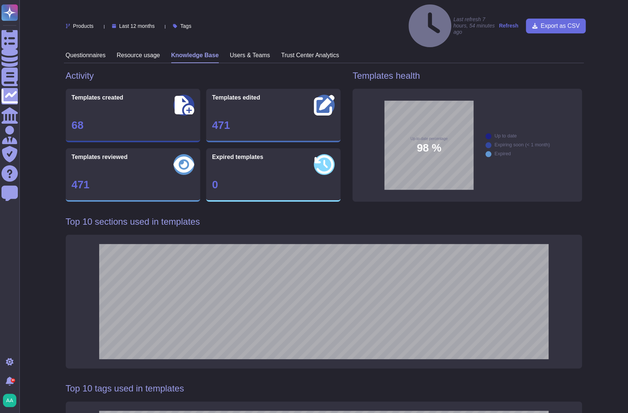
click at [142, 18] on div "Products Last 12 months Tags Last refresh 7 hours, 54 minutes ago Refresh Expor…" at bounding box center [326, 25] width 520 height 43
